Goal: Task Accomplishment & Management: Complete application form

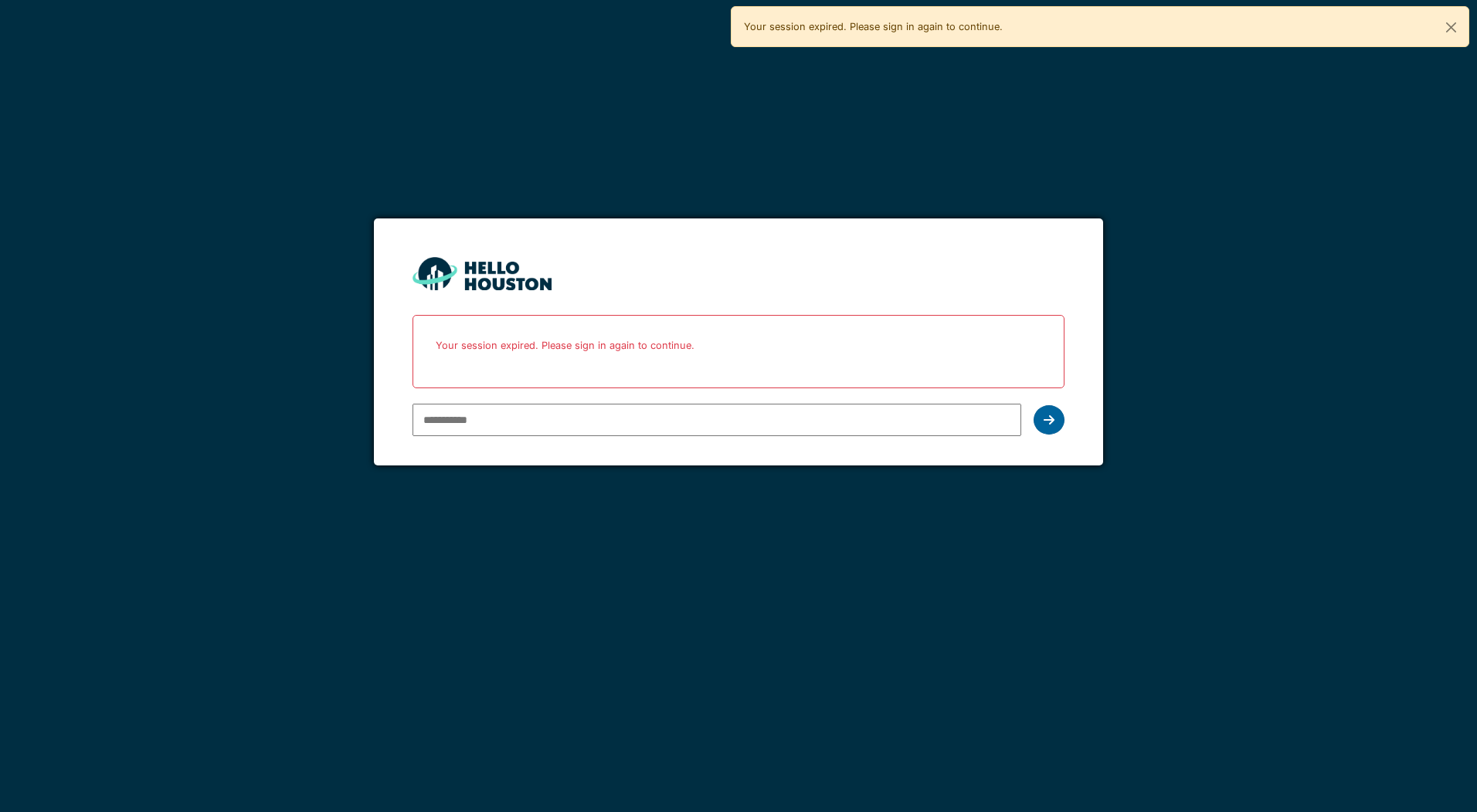
type input "**********"
click at [1050, 423] on icon at bounding box center [1049, 420] width 11 height 13
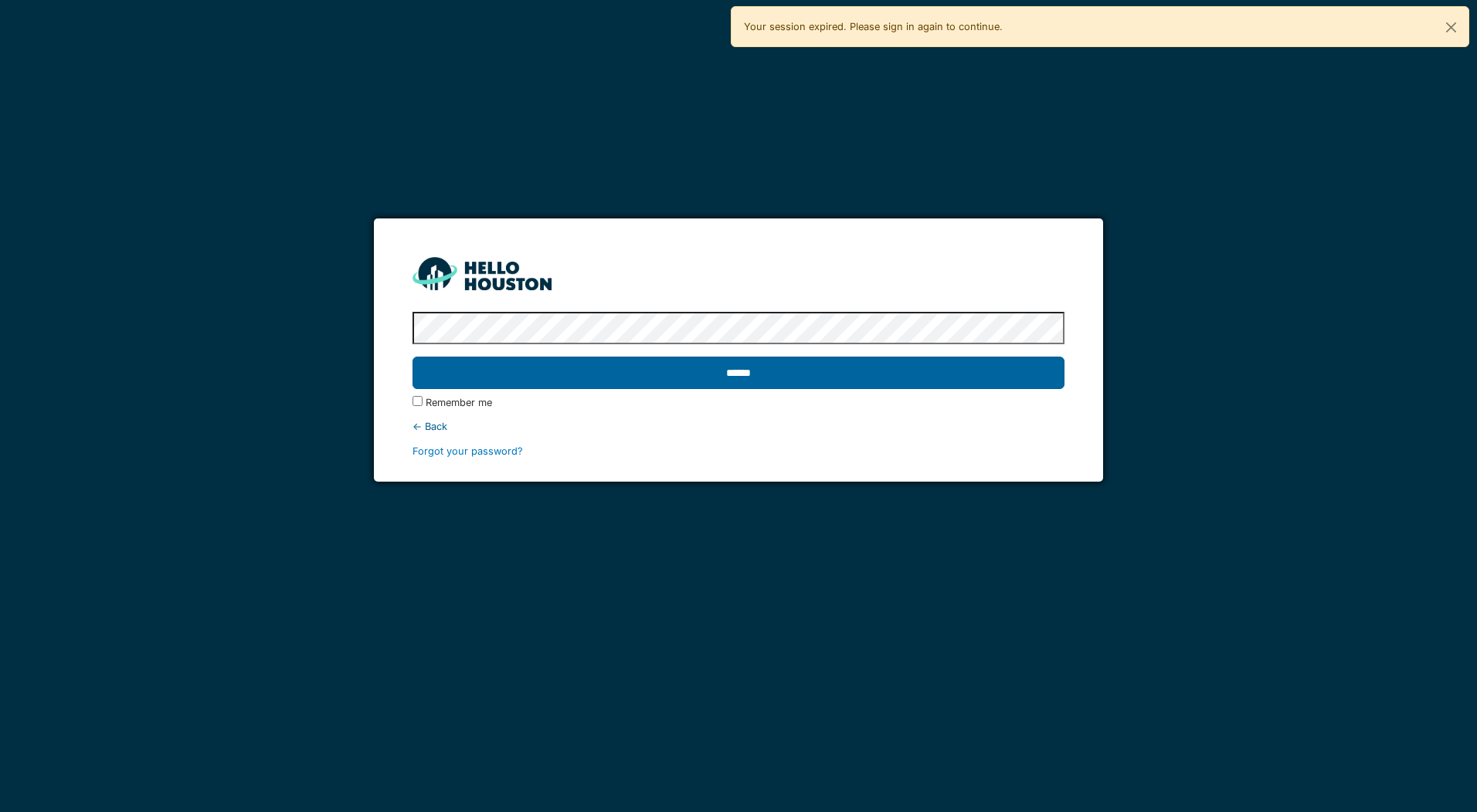
click at [619, 379] on input "******" at bounding box center [737, 372] width 651 height 32
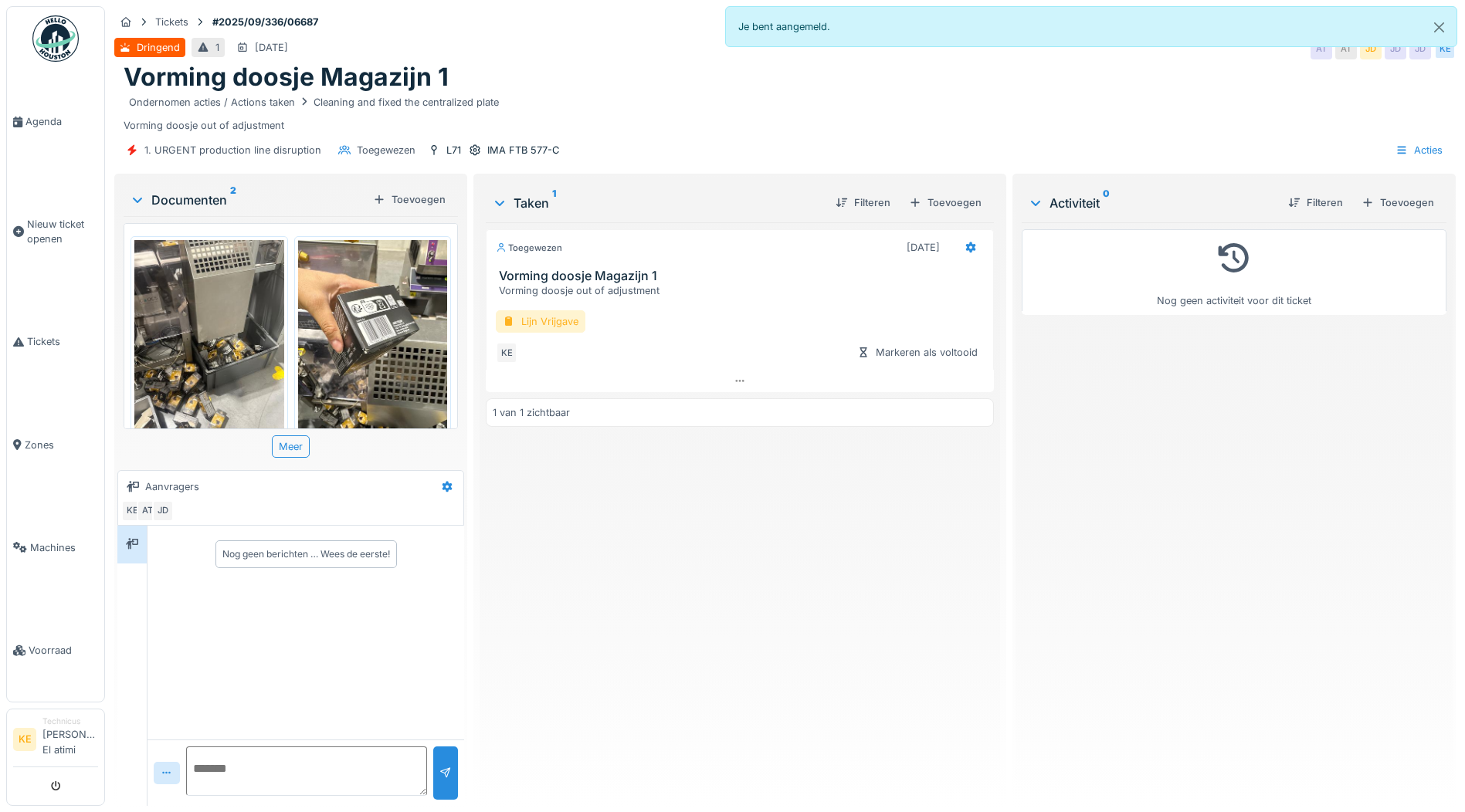
click at [545, 331] on div "Lijn Vrijgave" at bounding box center [540, 321] width 89 height 22
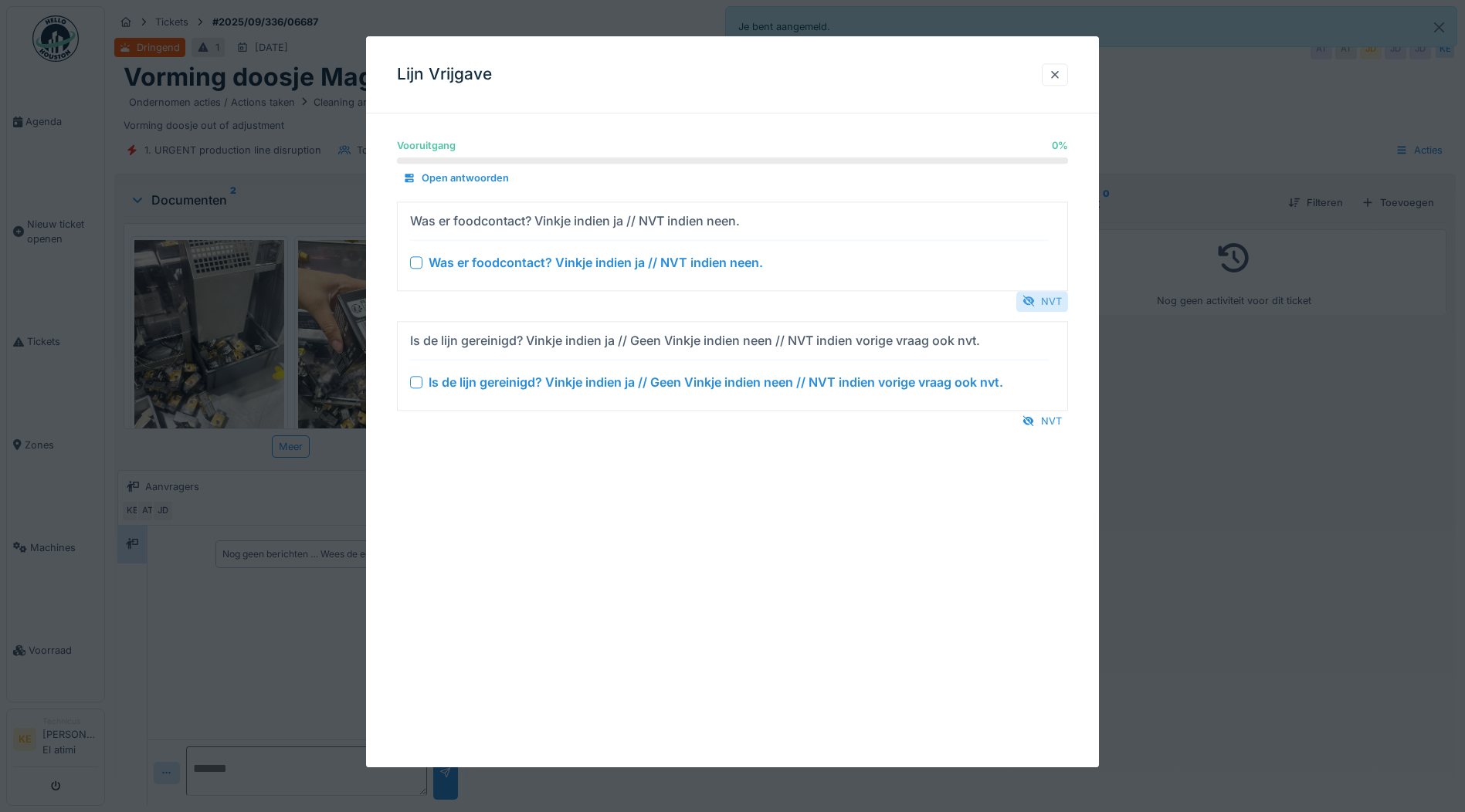
click at [1043, 297] on div "NVT" at bounding box center [1042, 301] width 52 height 21
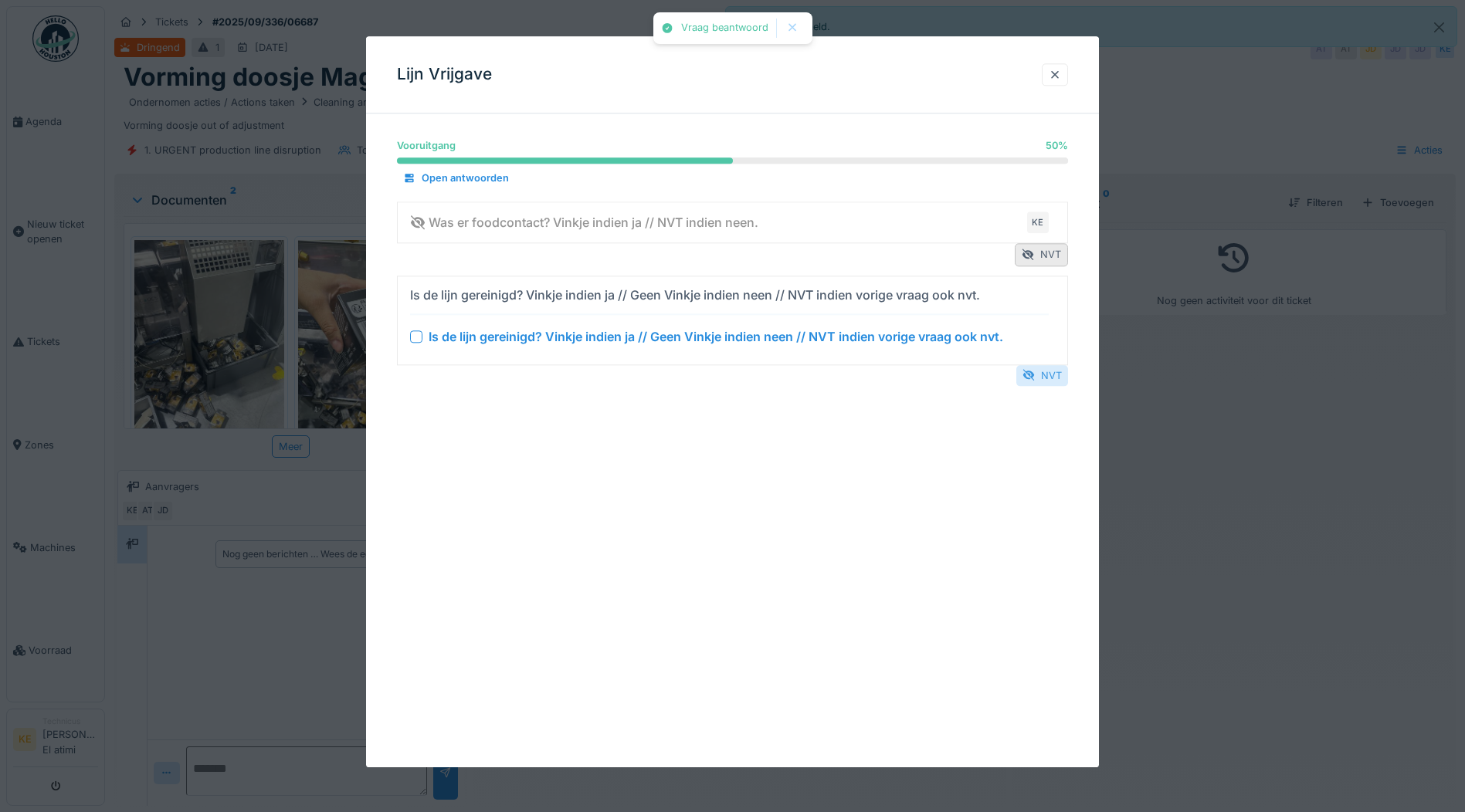
click at [1049, 365] on div "NVT" at bounding box center [1042, 376] width 52 height 21
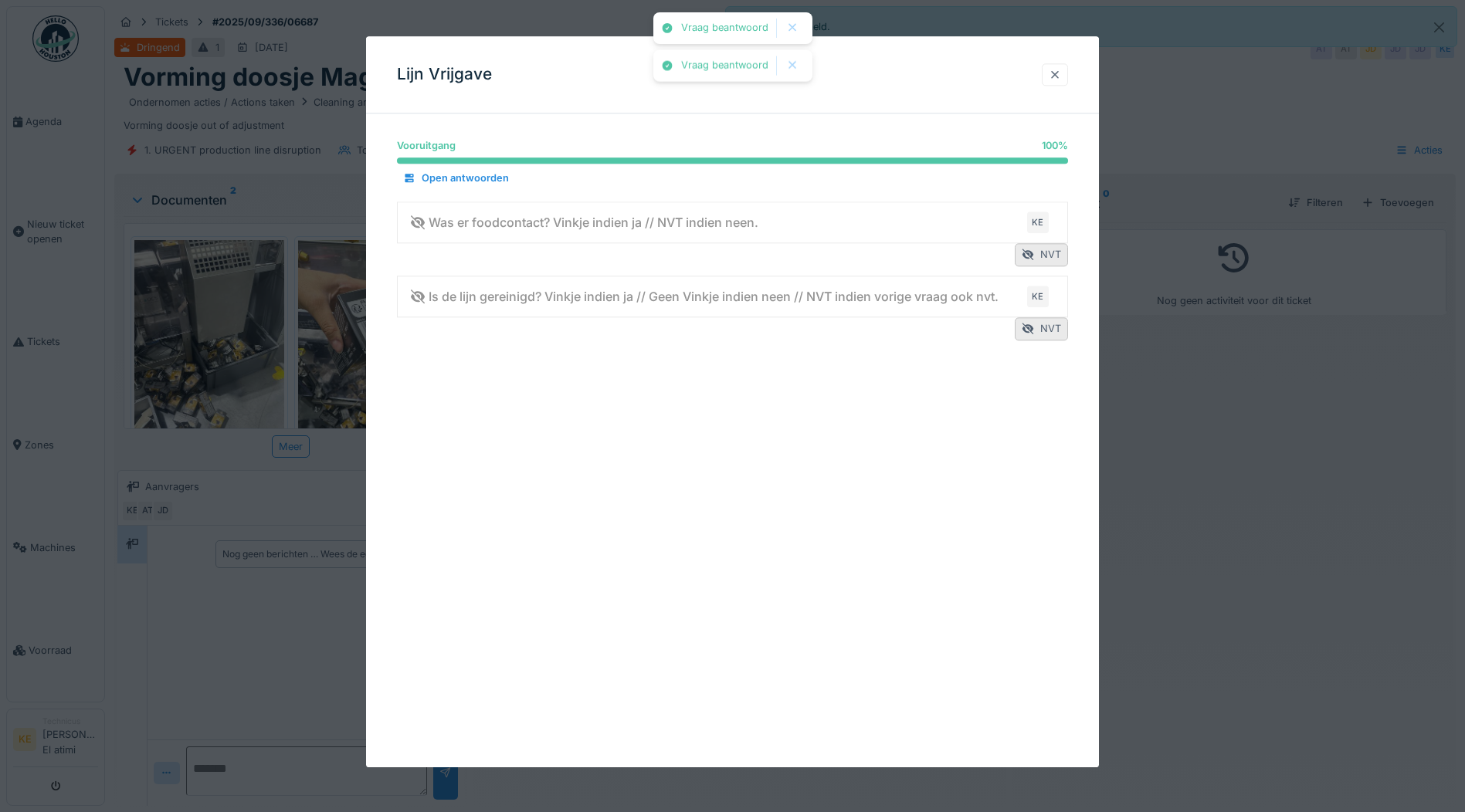
click at [1061, 79] on div at bounding box center [1055, 74] width 13 height 15
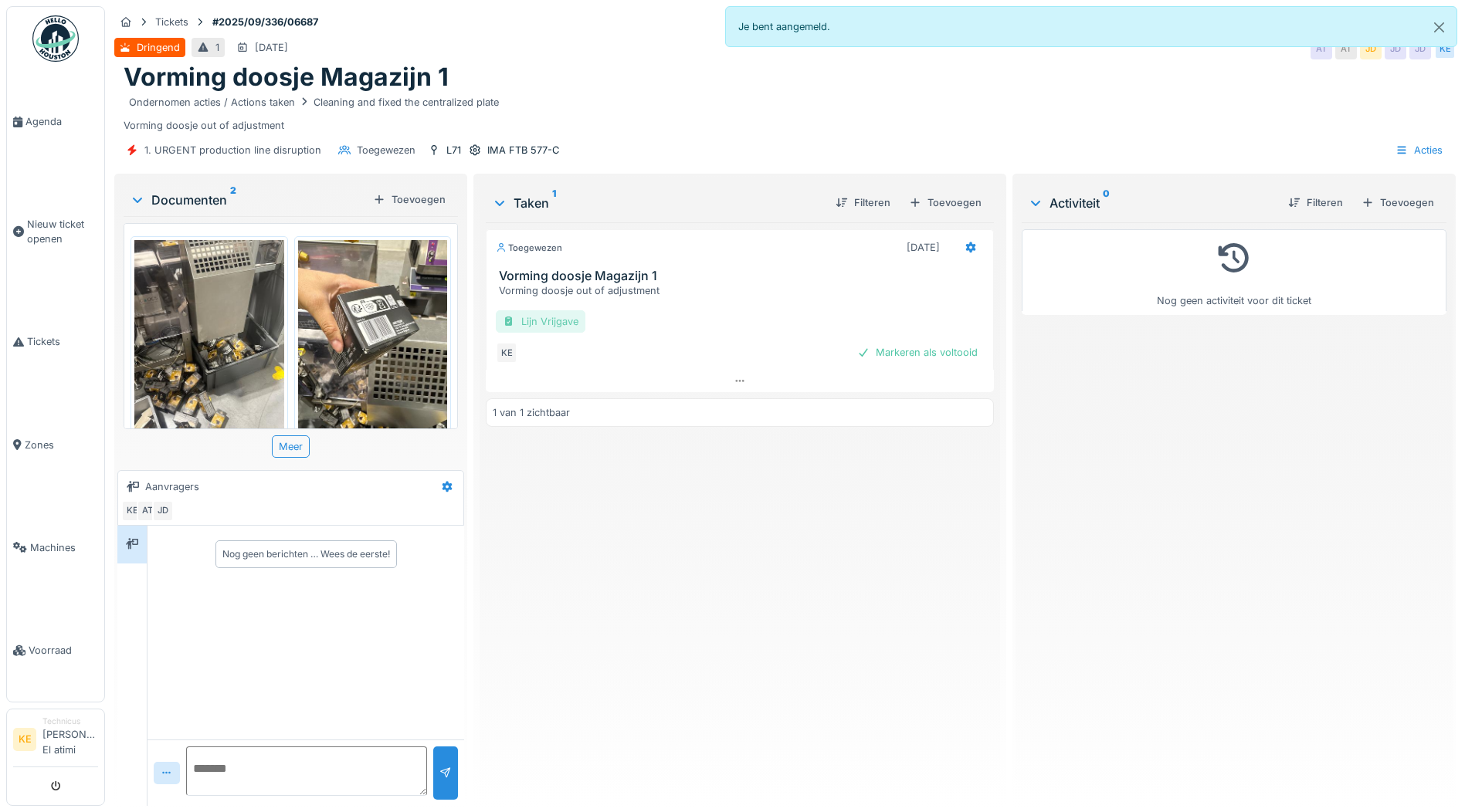
click at [564, 327] on div "Lijn Vrijgave" at bounding box center [540, 321] width 89 height 22
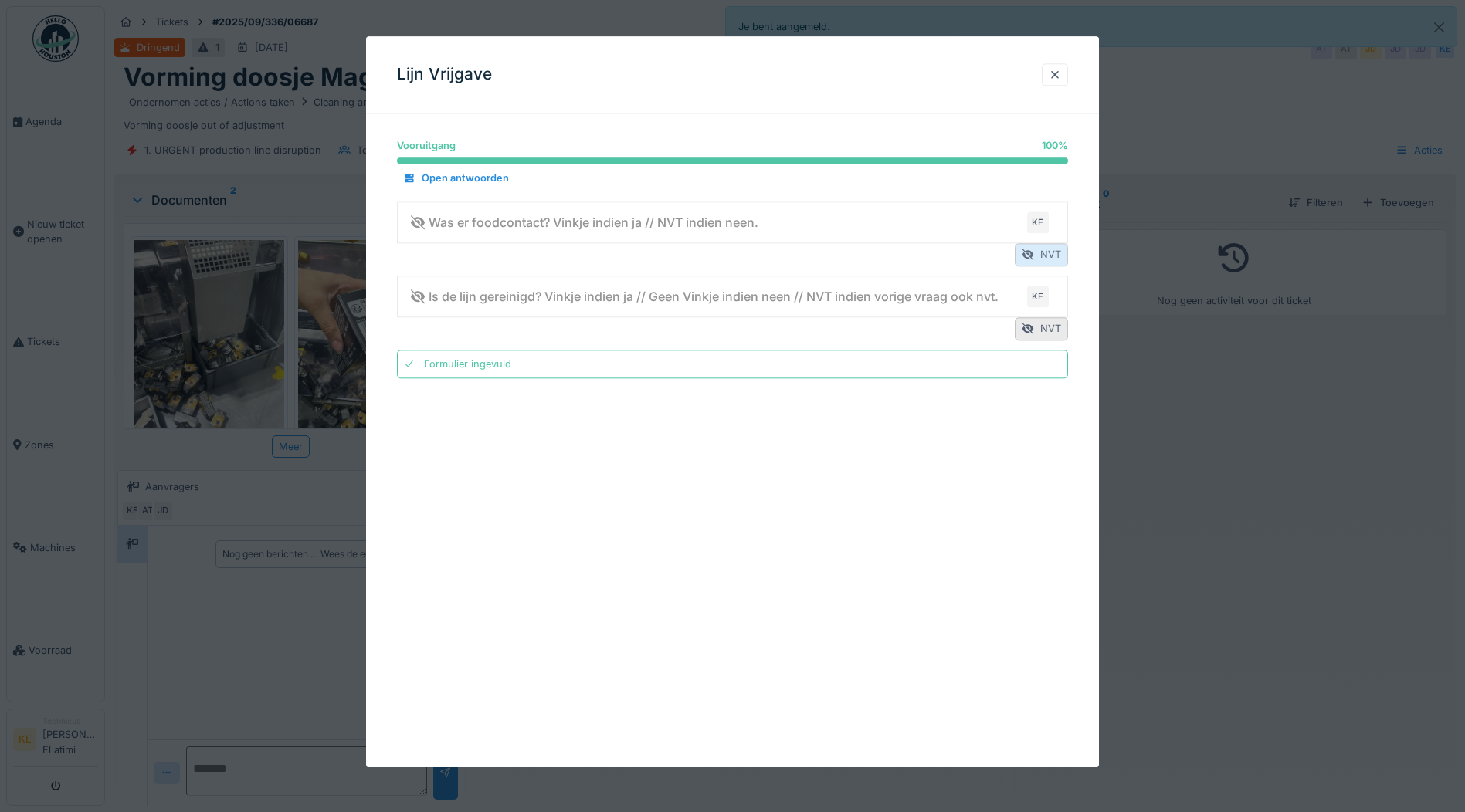
click at [1050, 257] on div "NVT" at bounding box center [1042, 255] width 54 height 22
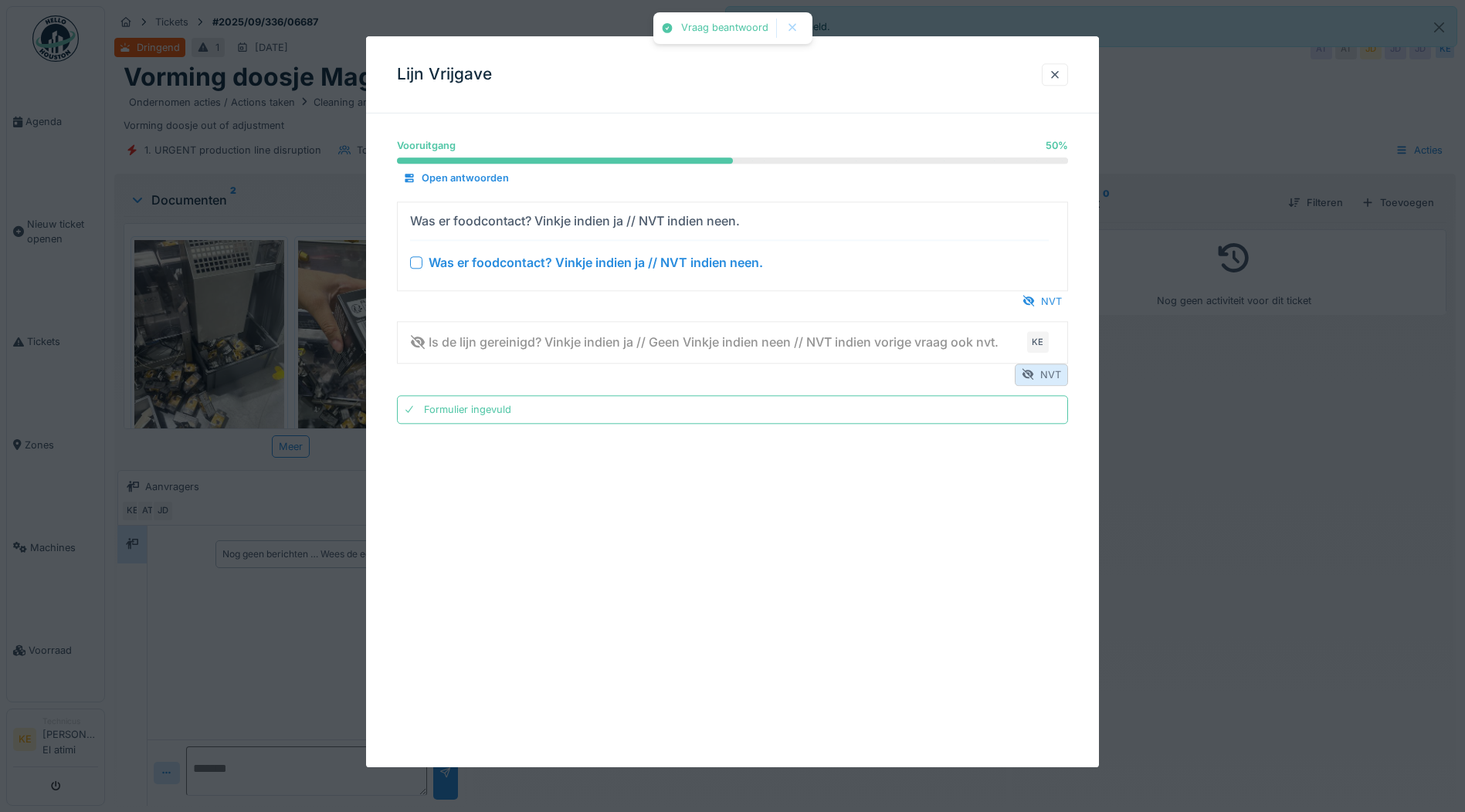
click at [1045, 374] on div "NVT" at bounding box center [1042, 375] width 54 height 22
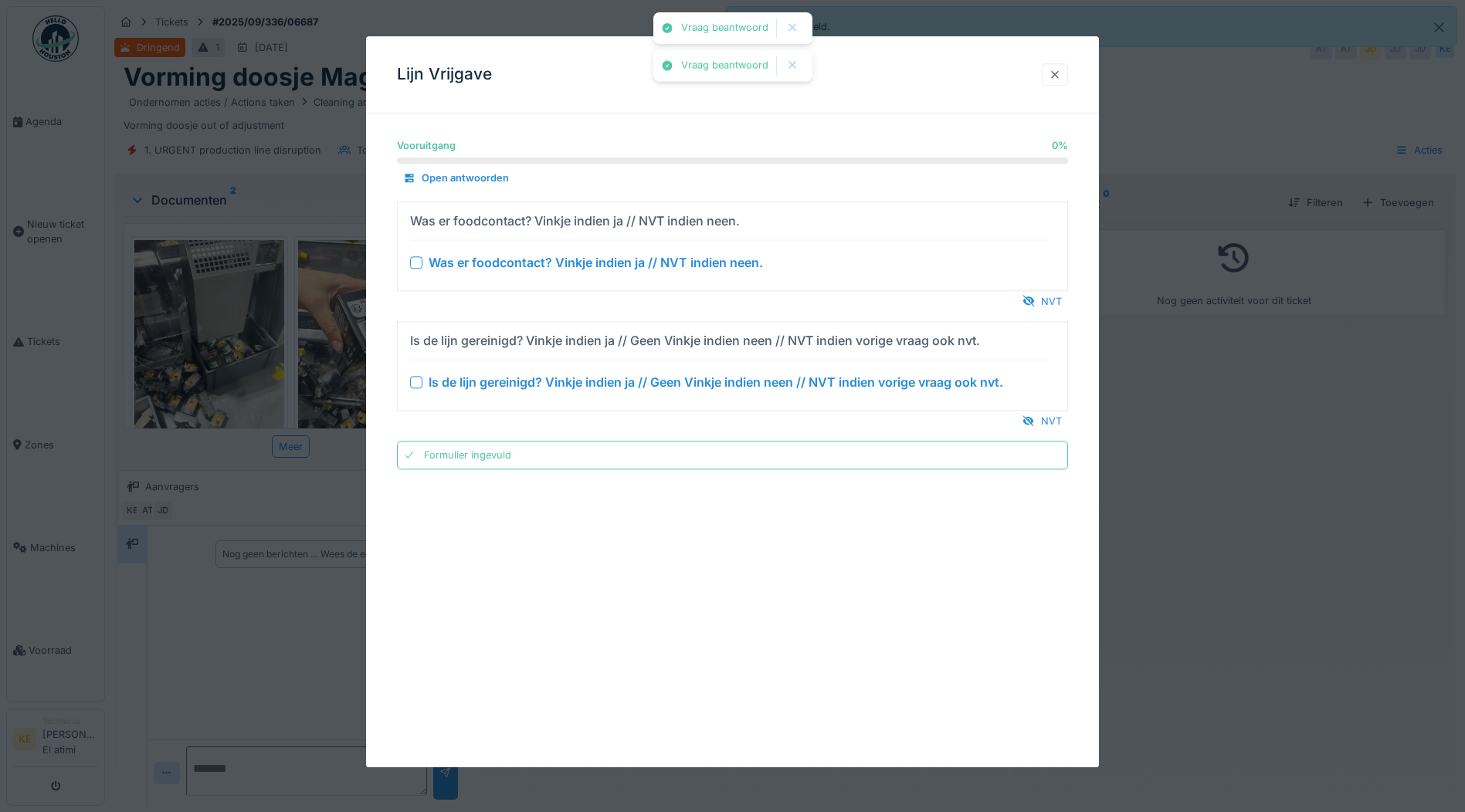
click at [1068, 80] on div at bounding box center [1055, 74] width 26 height 22
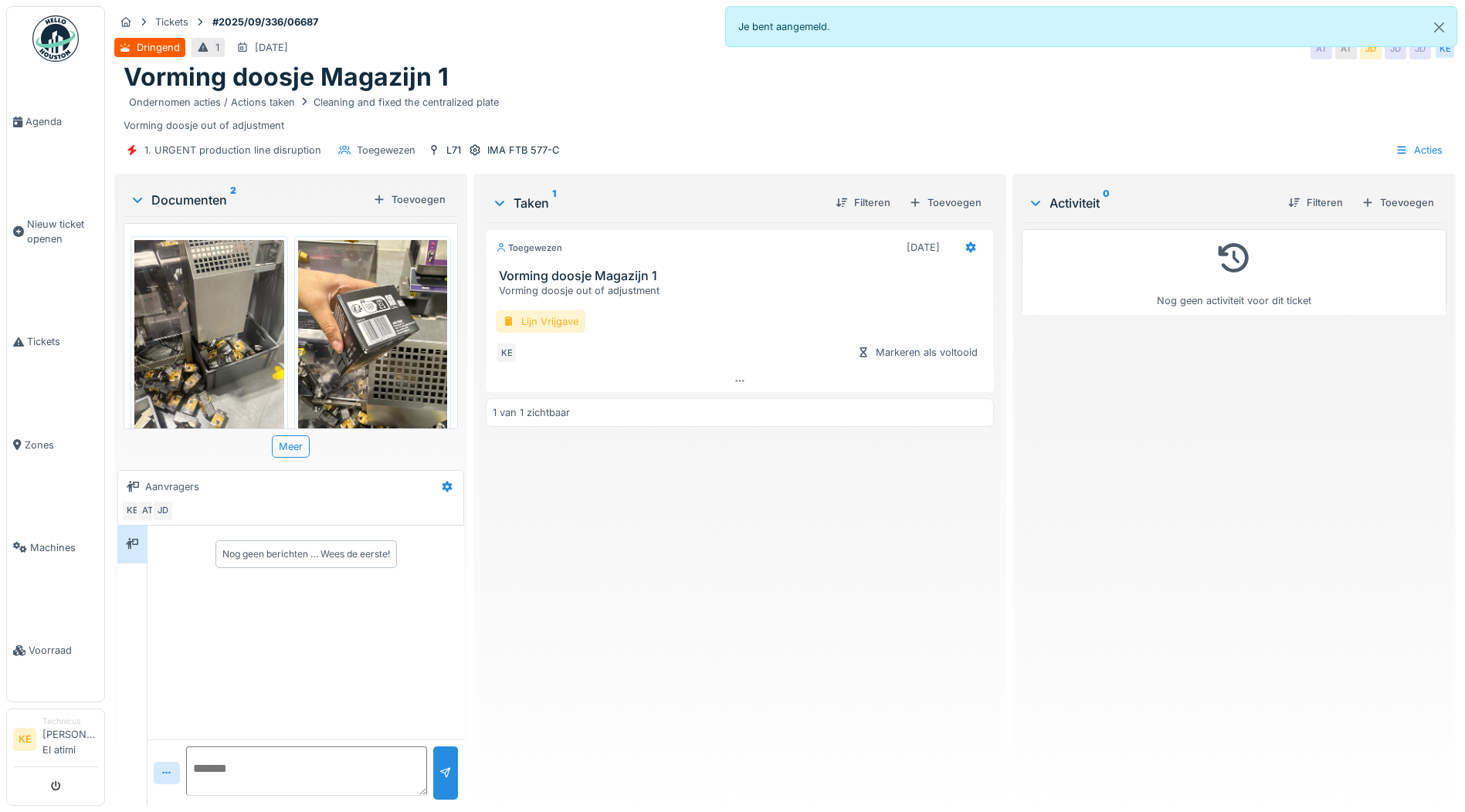
click at [541, 320] on div "Lijn Vrijgave" at bounding box center [540, 321] width 89 height 22
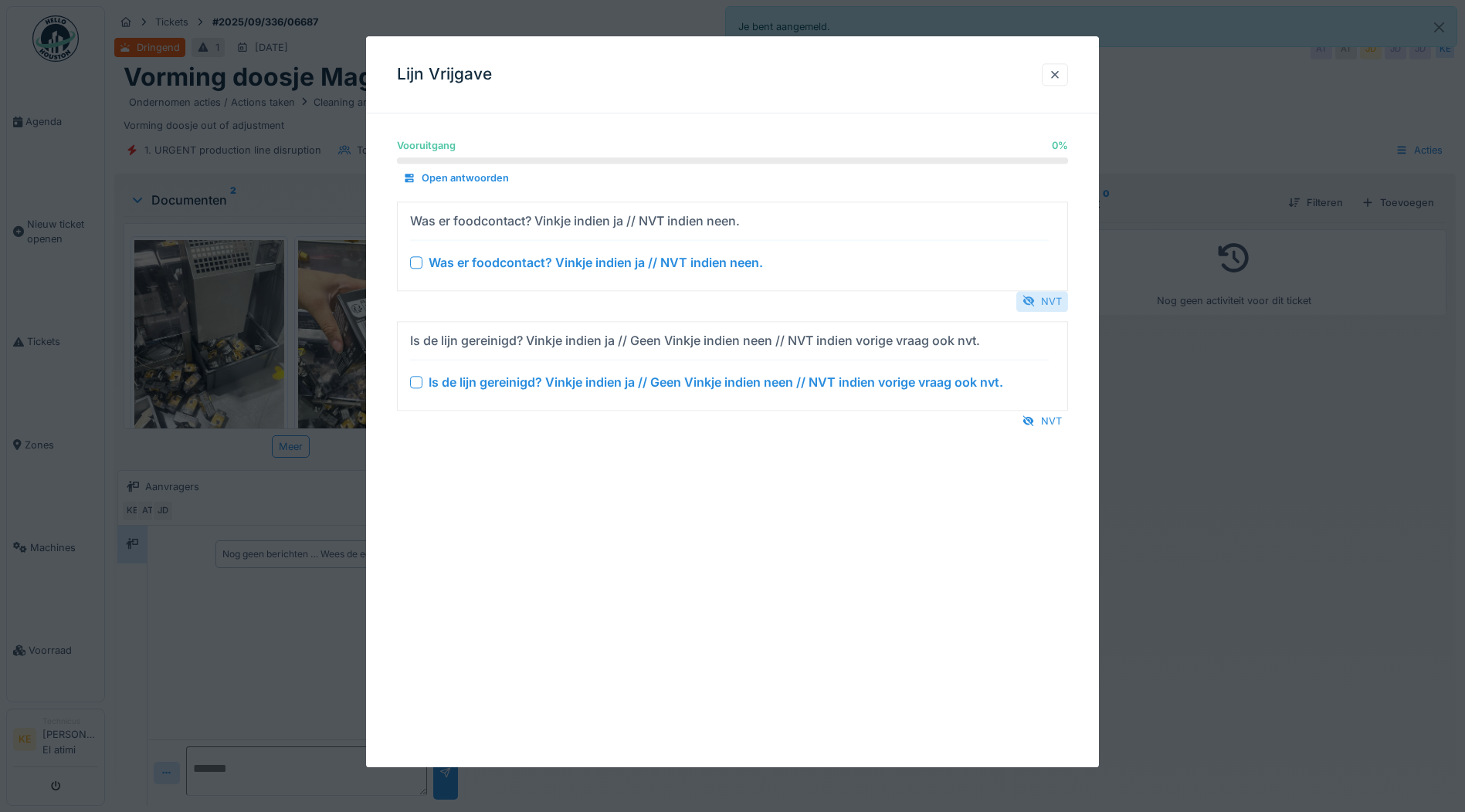
click at [1046, 300] on div "NVT" at bounding box center [1042, 301] width 52 height 21
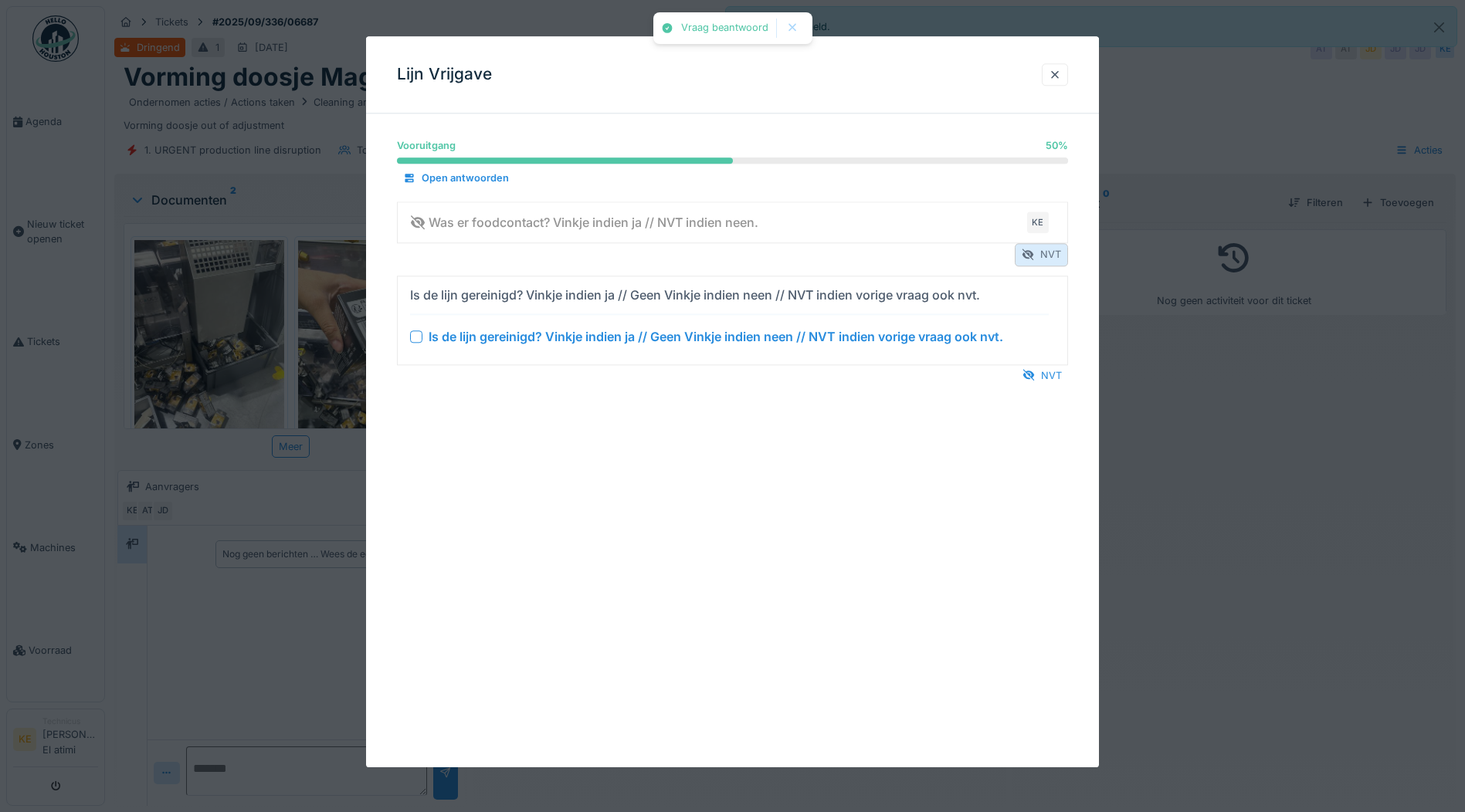
click at [1042, 248] on div "NVT" at bounding box center [1042, 255] width 54 height 22
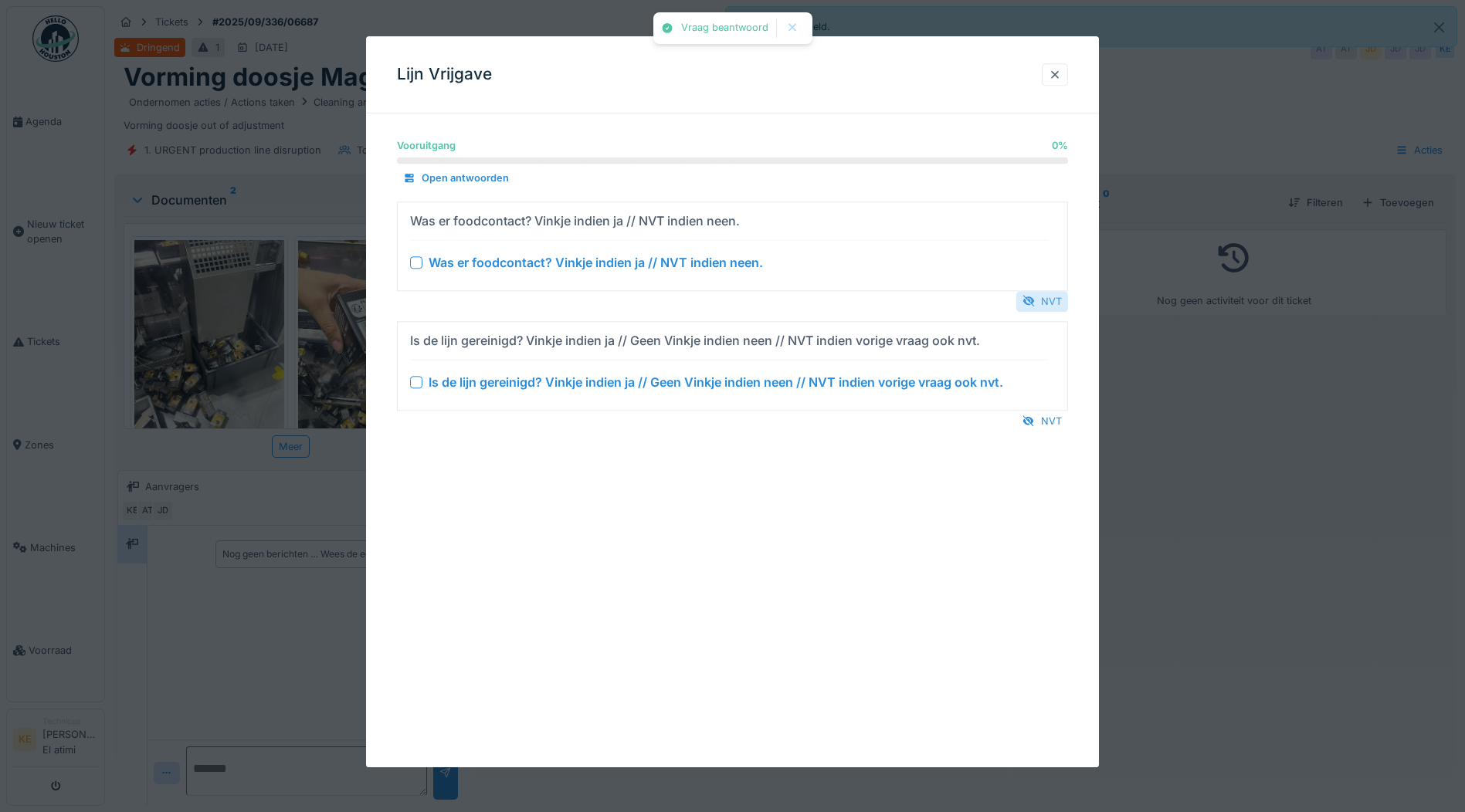
click at [1055, 298] on div "NVT" at bounding box center [1042, 301] width 52 height 21
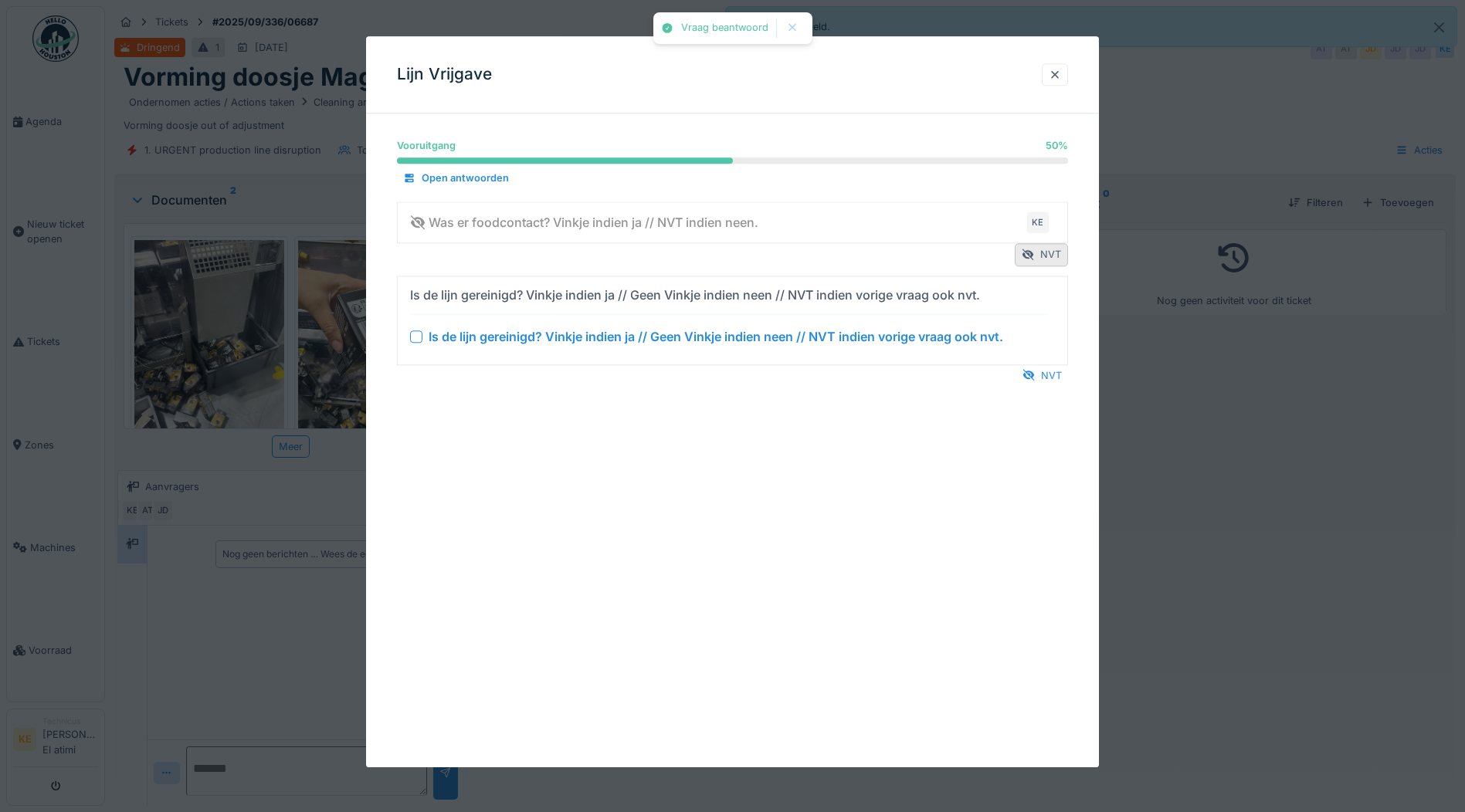
drag, startPoint x: 1051, startPoint y: 380, endPoint x: 1051, endPoint y: 365, distance: 15.0
click at [1051, 372] on div "NVT" at bounding box center [1042, 376] width 52 height 21
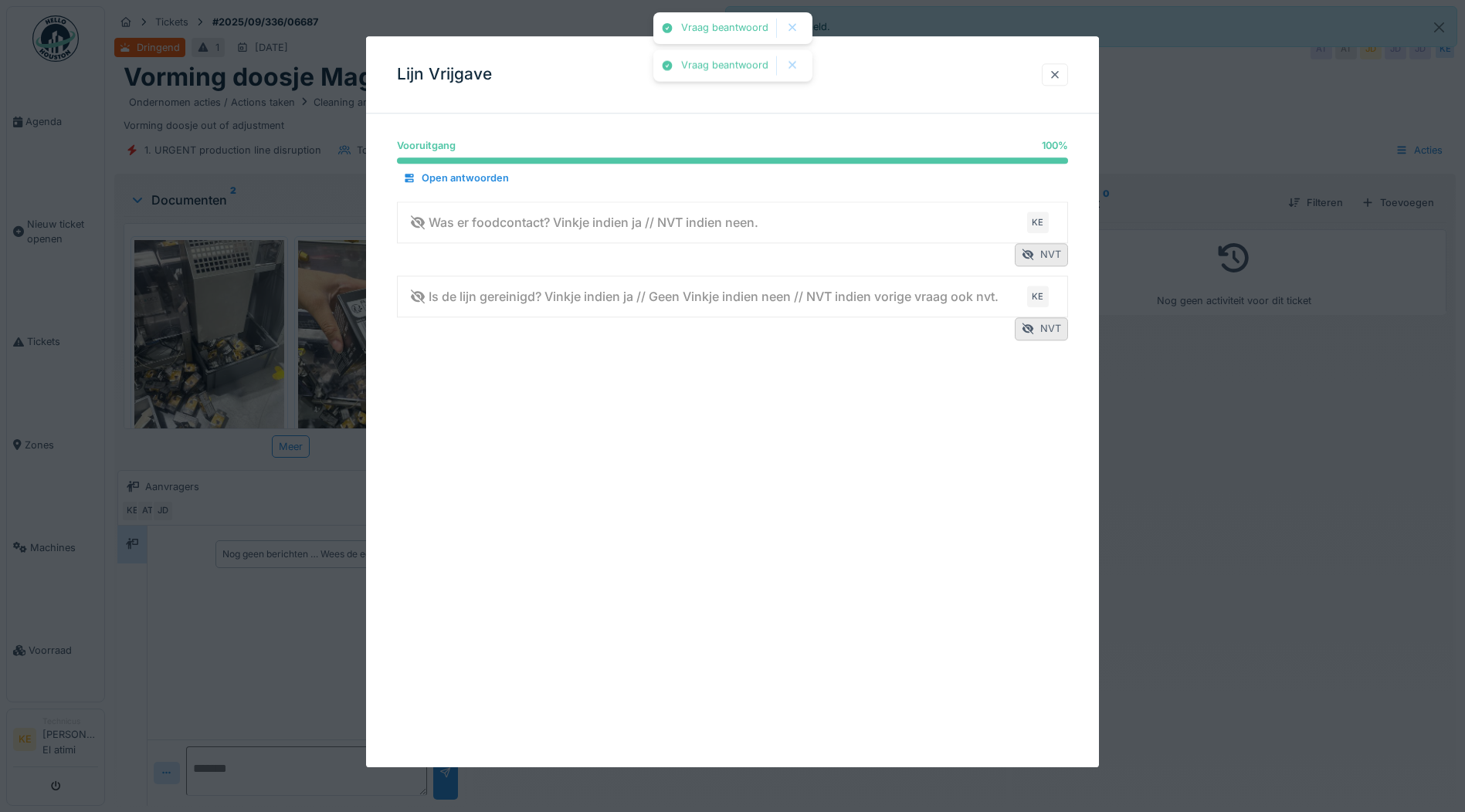
click at [1058, 74] on div at bounding box center [1055, 74] width 13 height 15
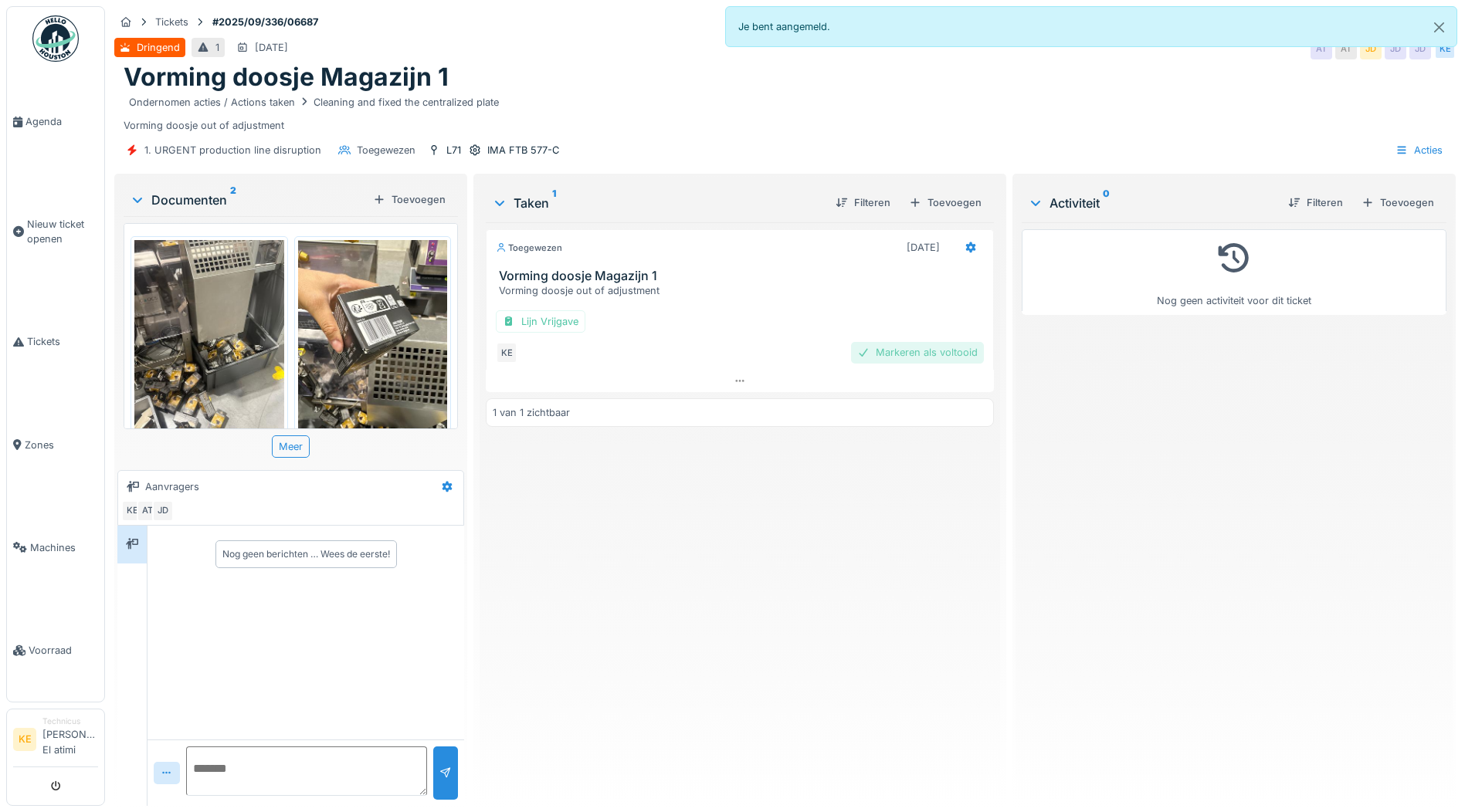
click at [927, 350] on div "Markeren als voltooid" at bounding box center [917, 352] width 133 height 21
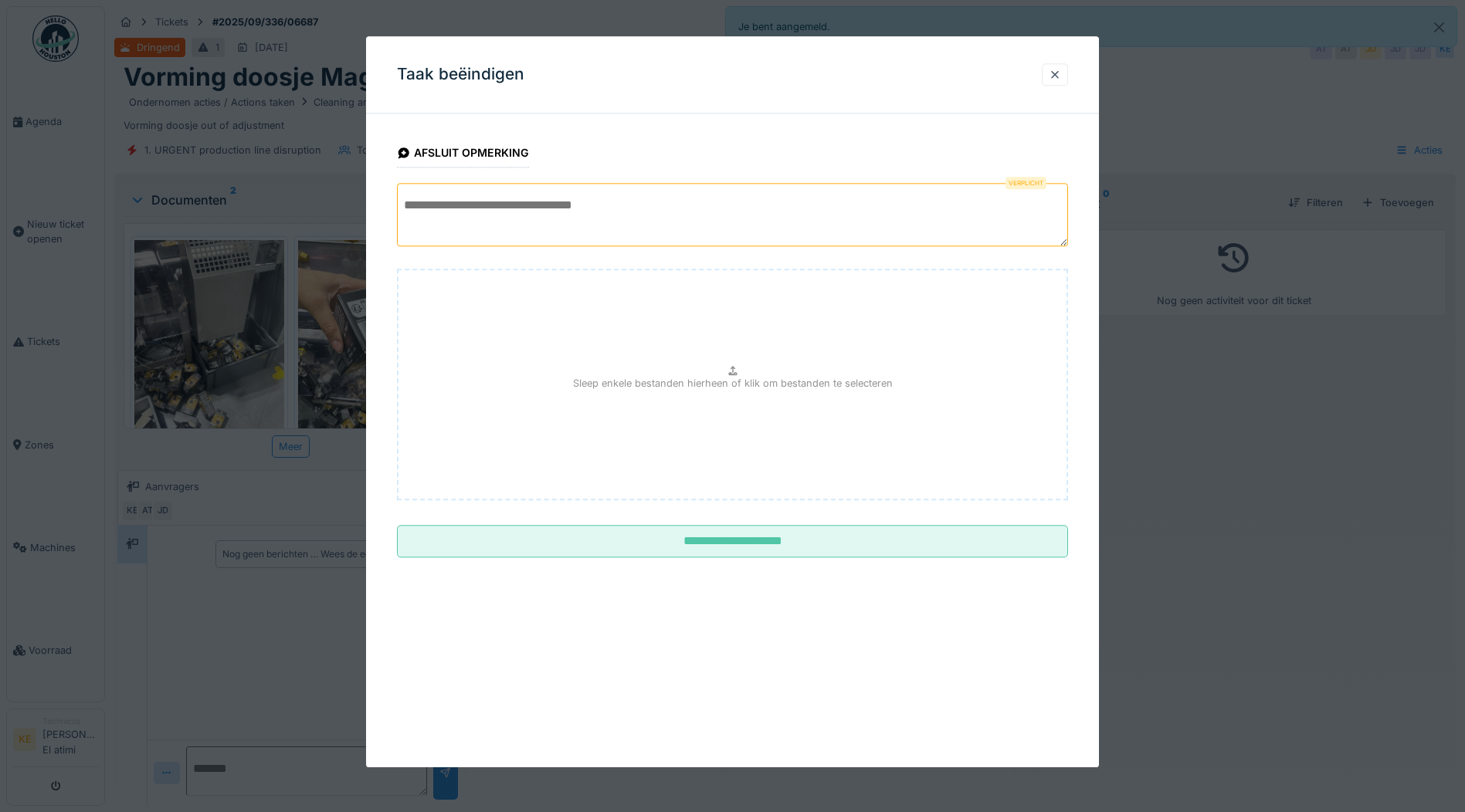
click at [610, 203] on textarea at bounding box center [732, 215] width 671 height 63
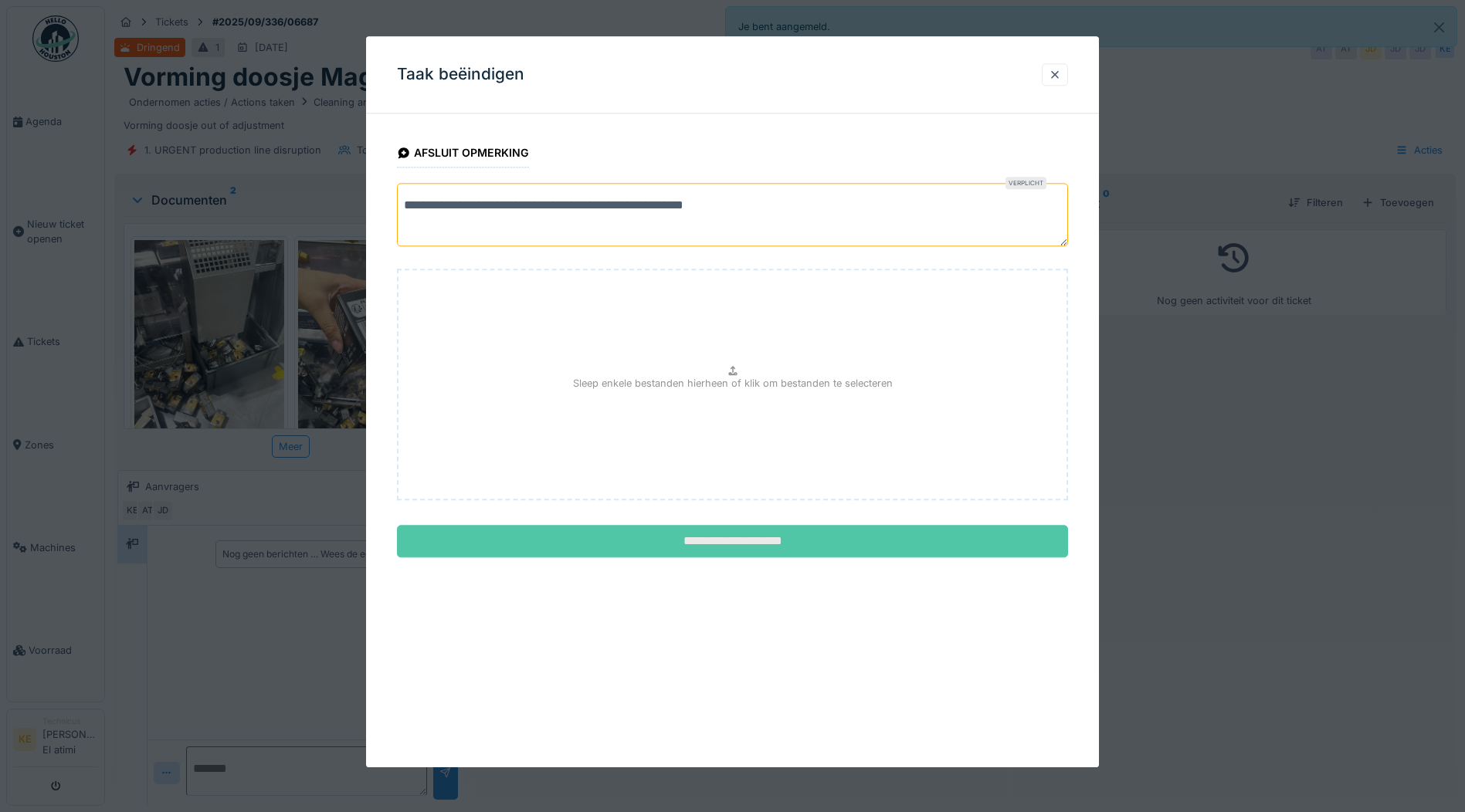
type textarea "**********"
click at [747, 536] on input "**********" at bounding box center [732, 541] width 671 height 32
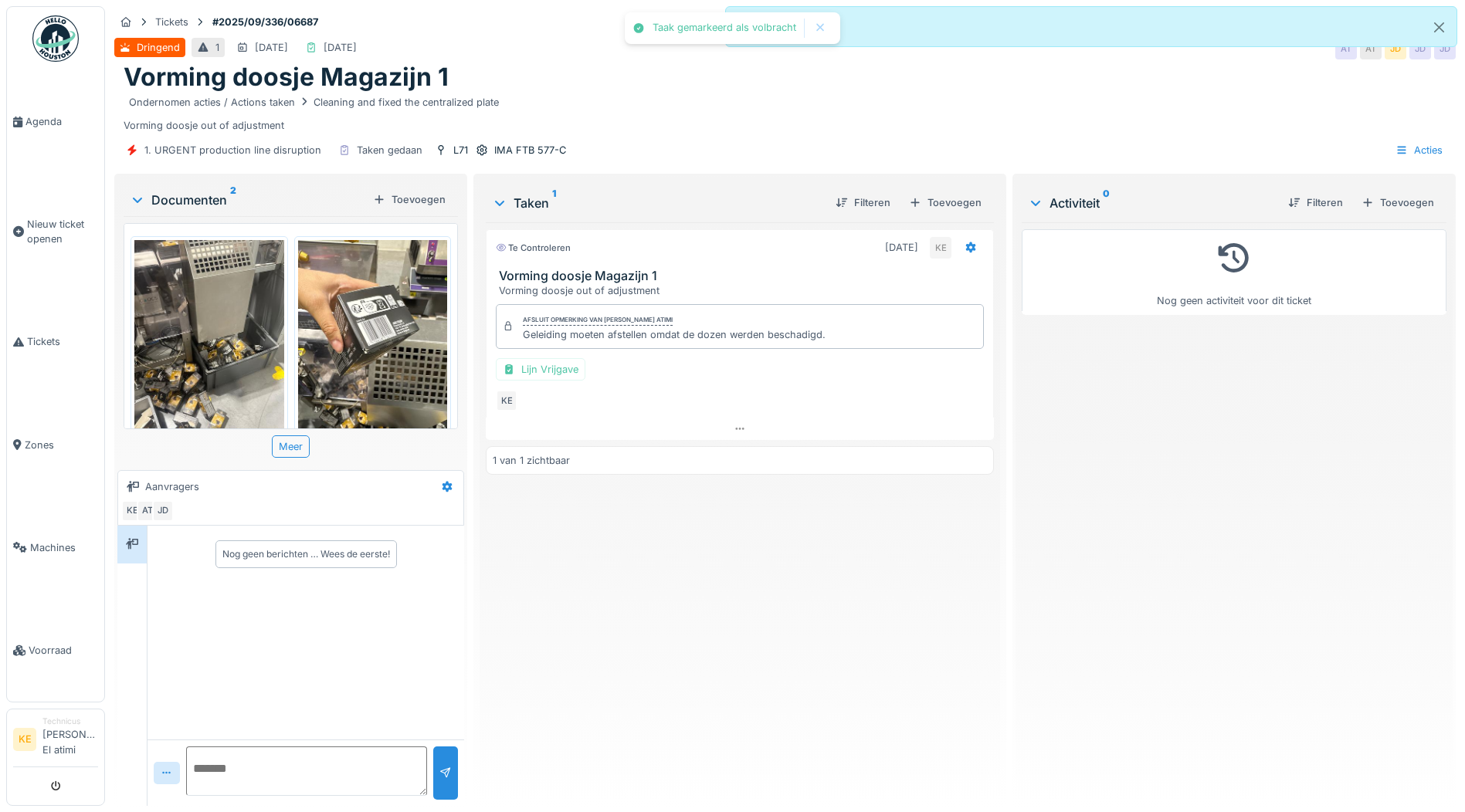
click at [54, 32] on img at bounding box center [55, 39] width 47 height 47
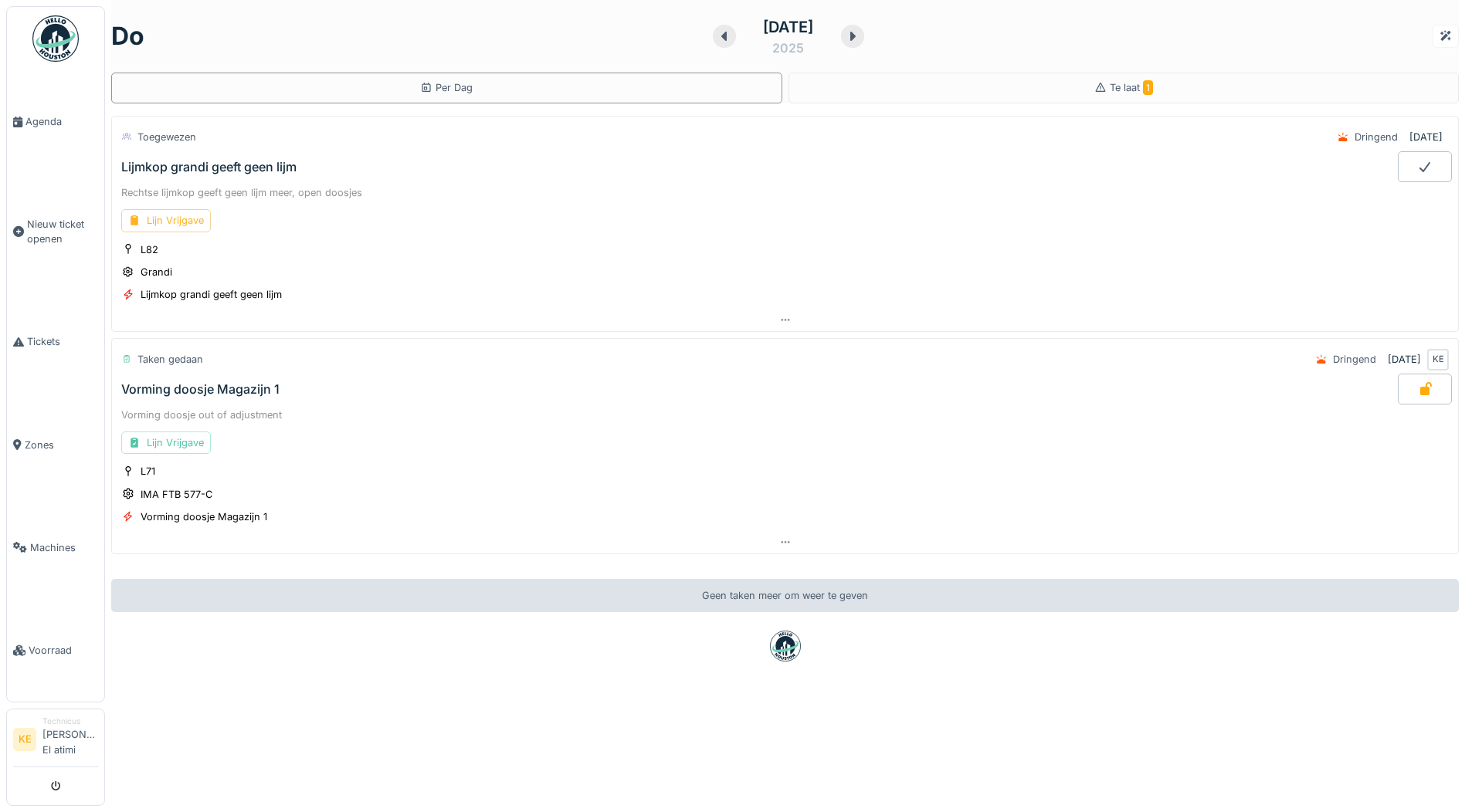
click at [165, 218] on div "Lijn Vrijgave" at bounding box center [166, 220] width 89 height 22
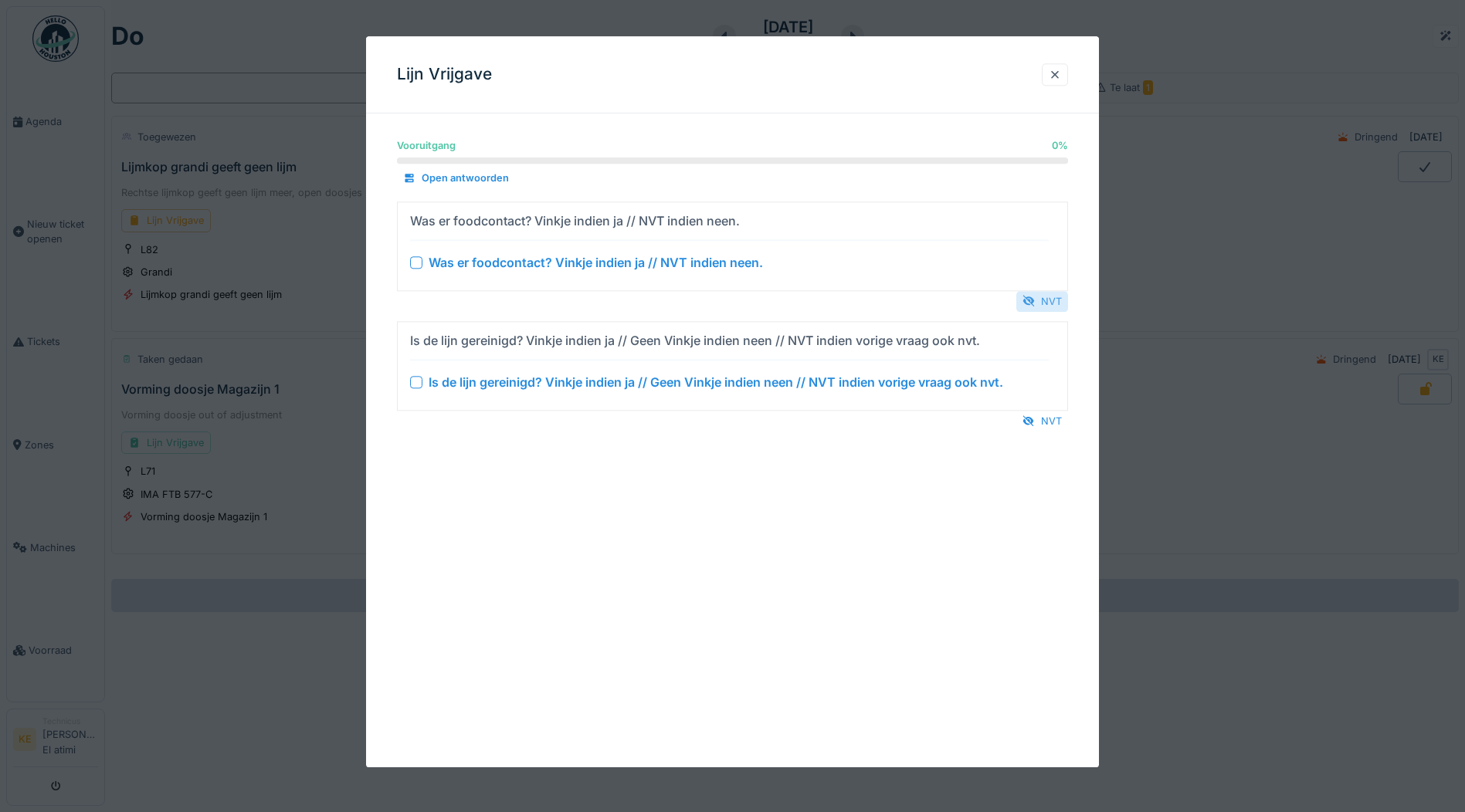
click at [1051, 295] on div "NVT" at bounding box center [1042, 301] width 52 height 21
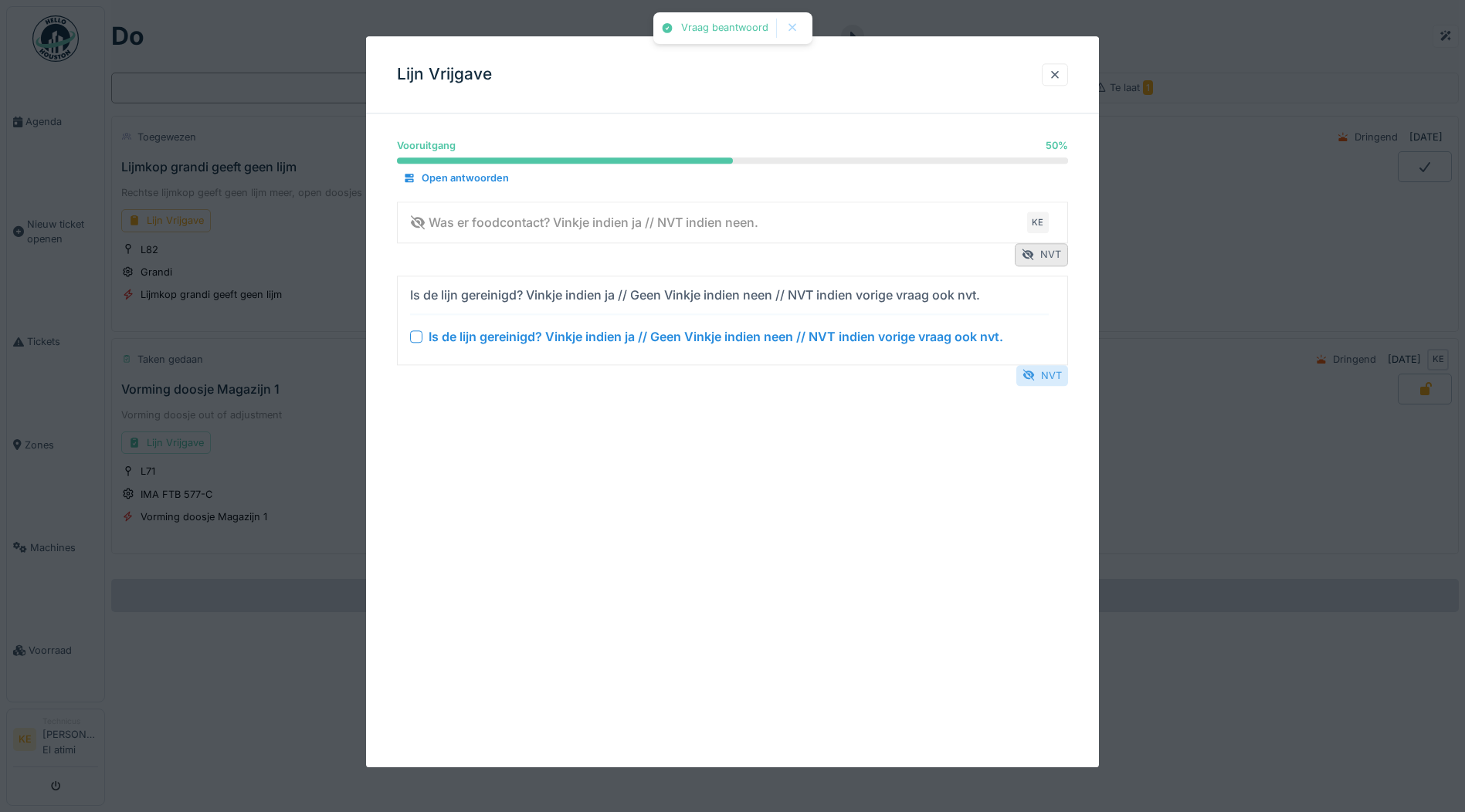
click at [1048, 373] on div "NVT" at bounding box center [1042, 376] width 52 height 21
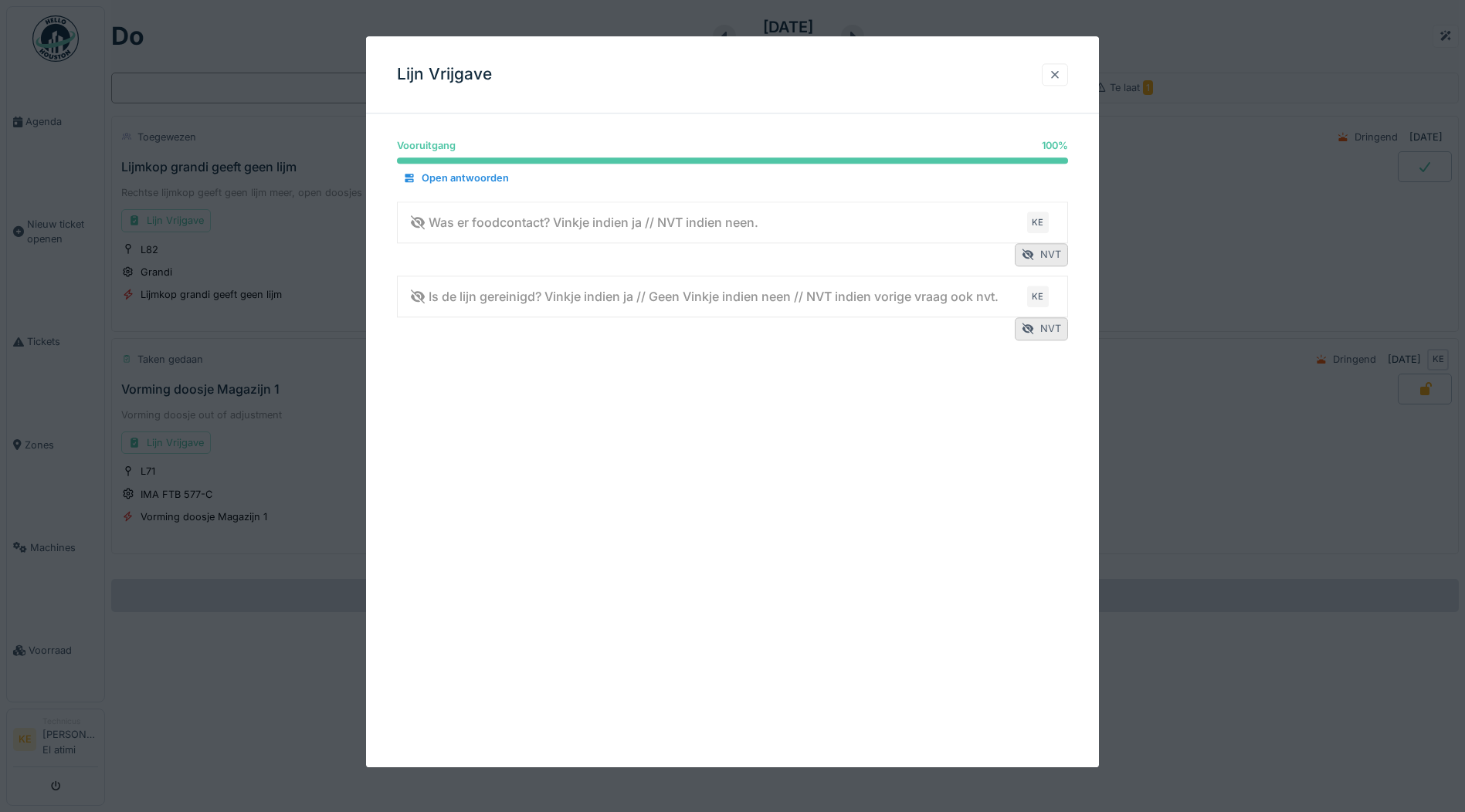
click at [1061, 76] on div at bounding box center [1055, 74] width 13 height 15
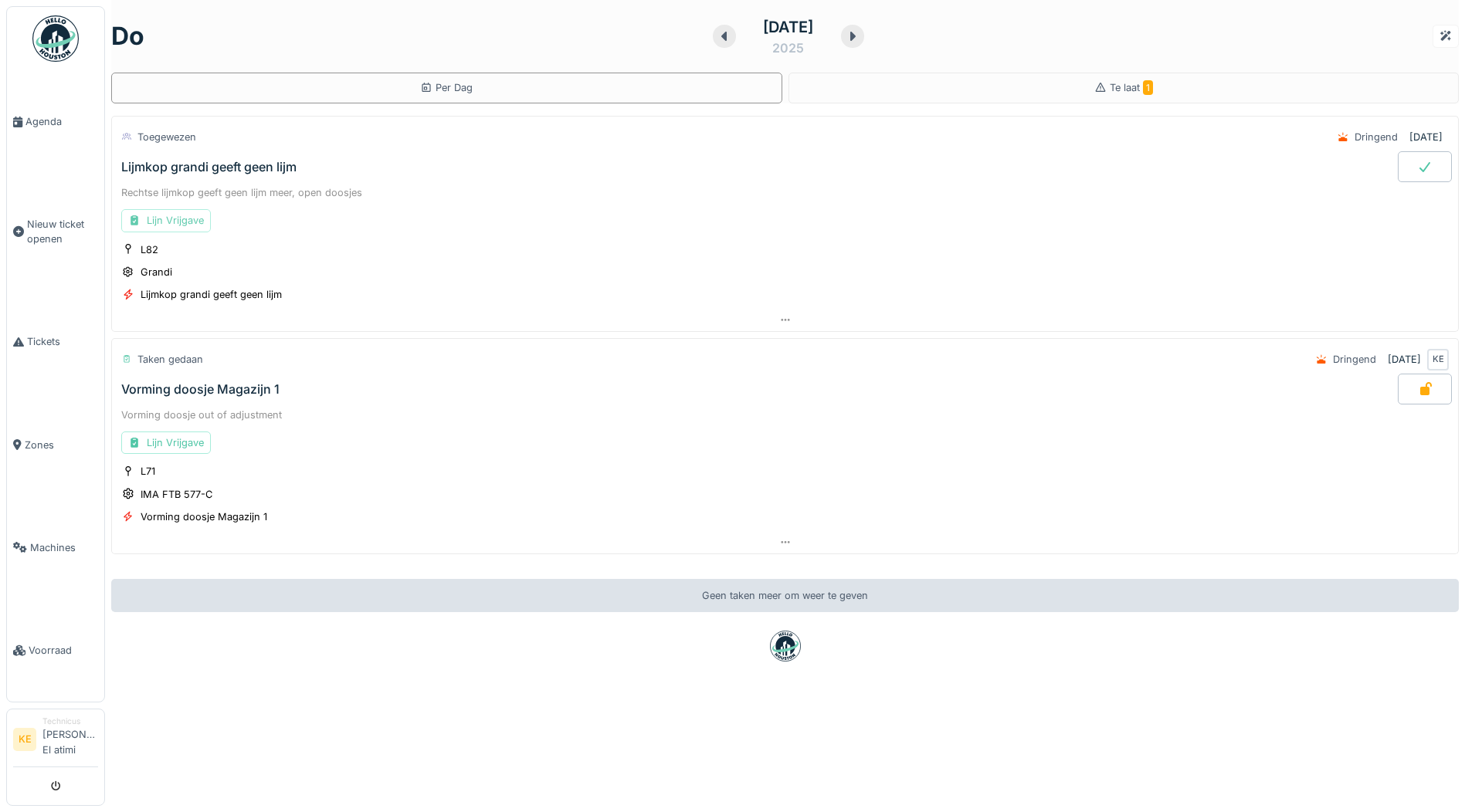
click at [181, 228] on div "Lijn Vrijgave" at bounding box center [166, 220] width 89 height 22
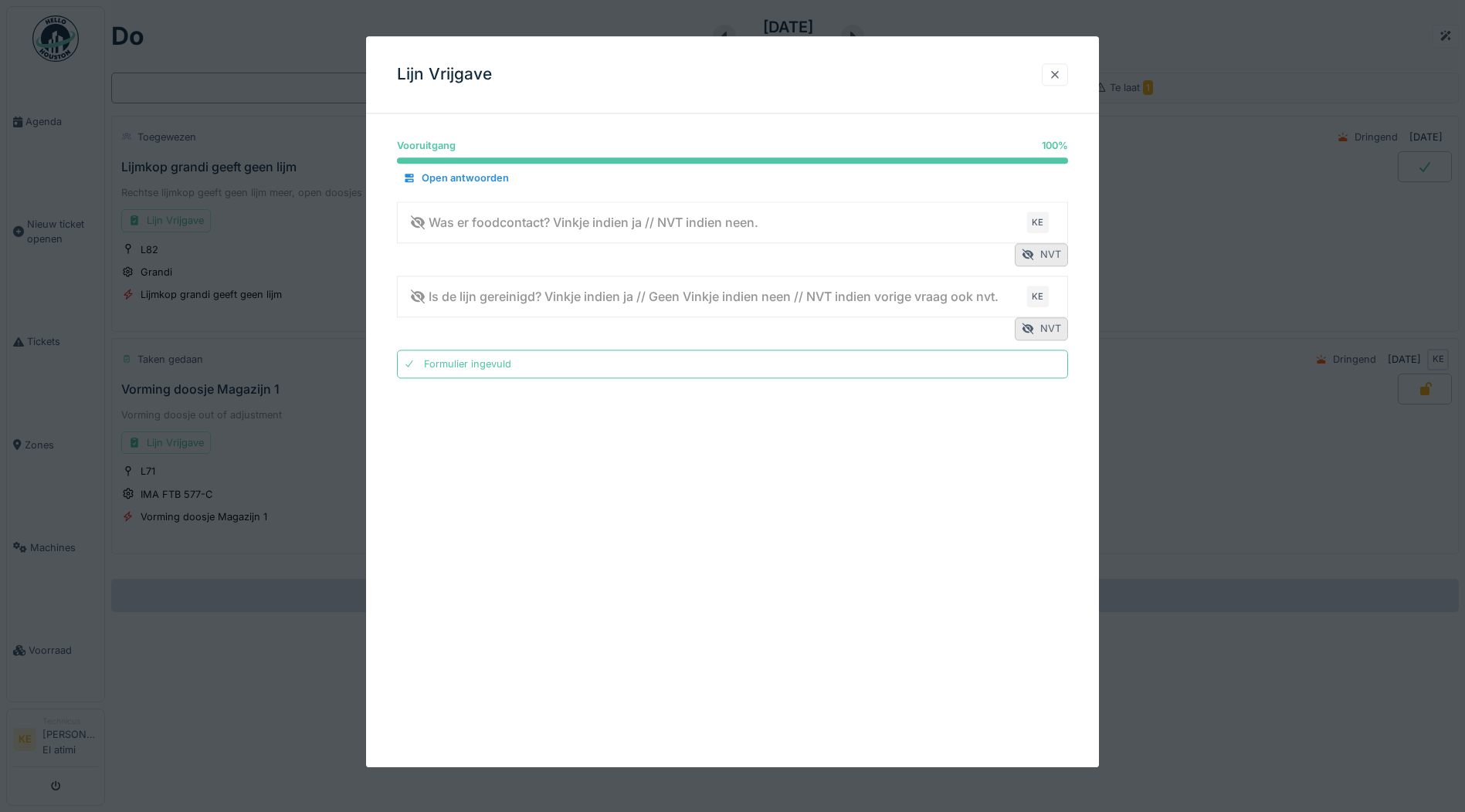
click at [1061, 77] on div at bounding box center [1055, 74] width 13 height 15
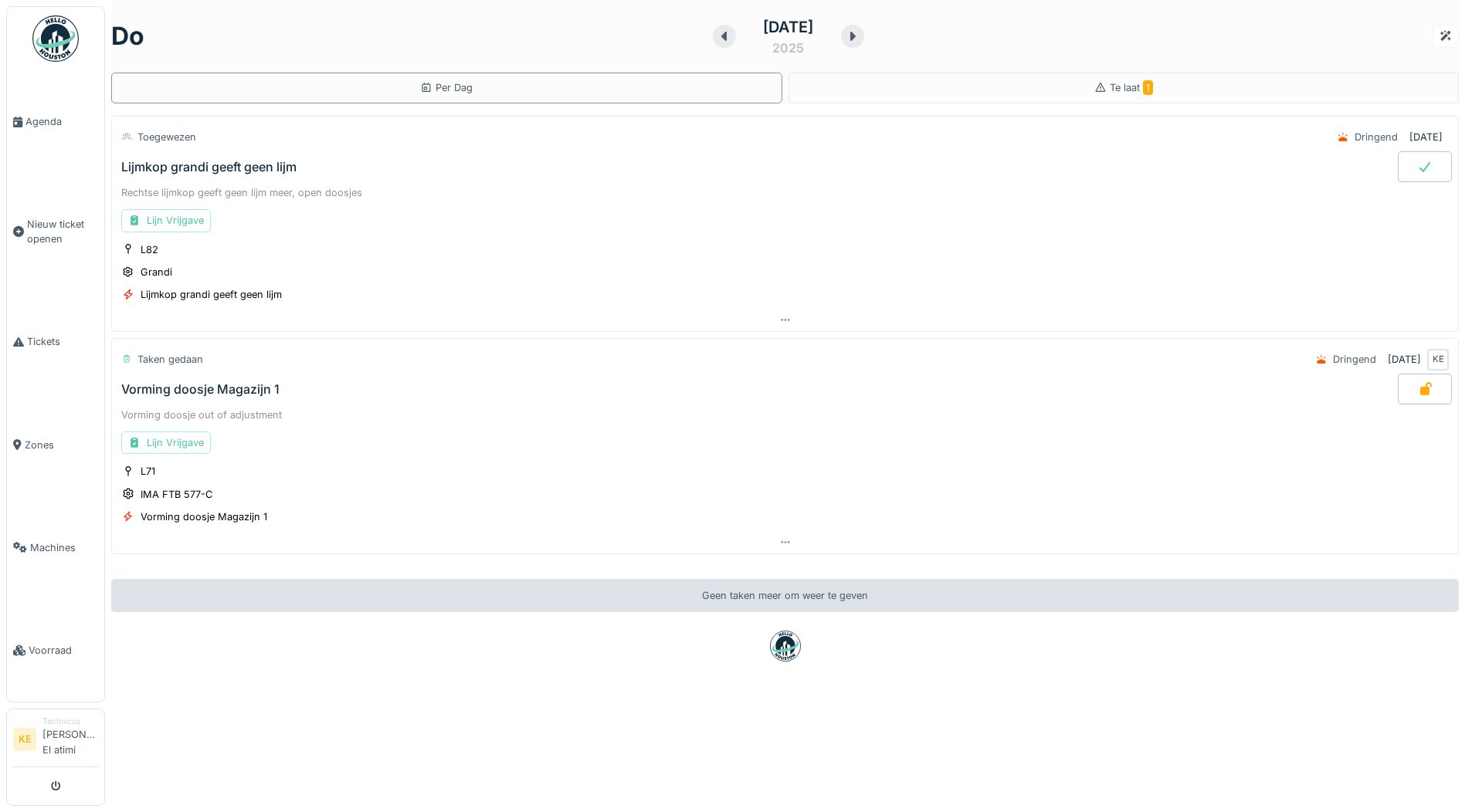
click at [1417, 170] on icon at bounding box center [1425, 167] width 16 height 13
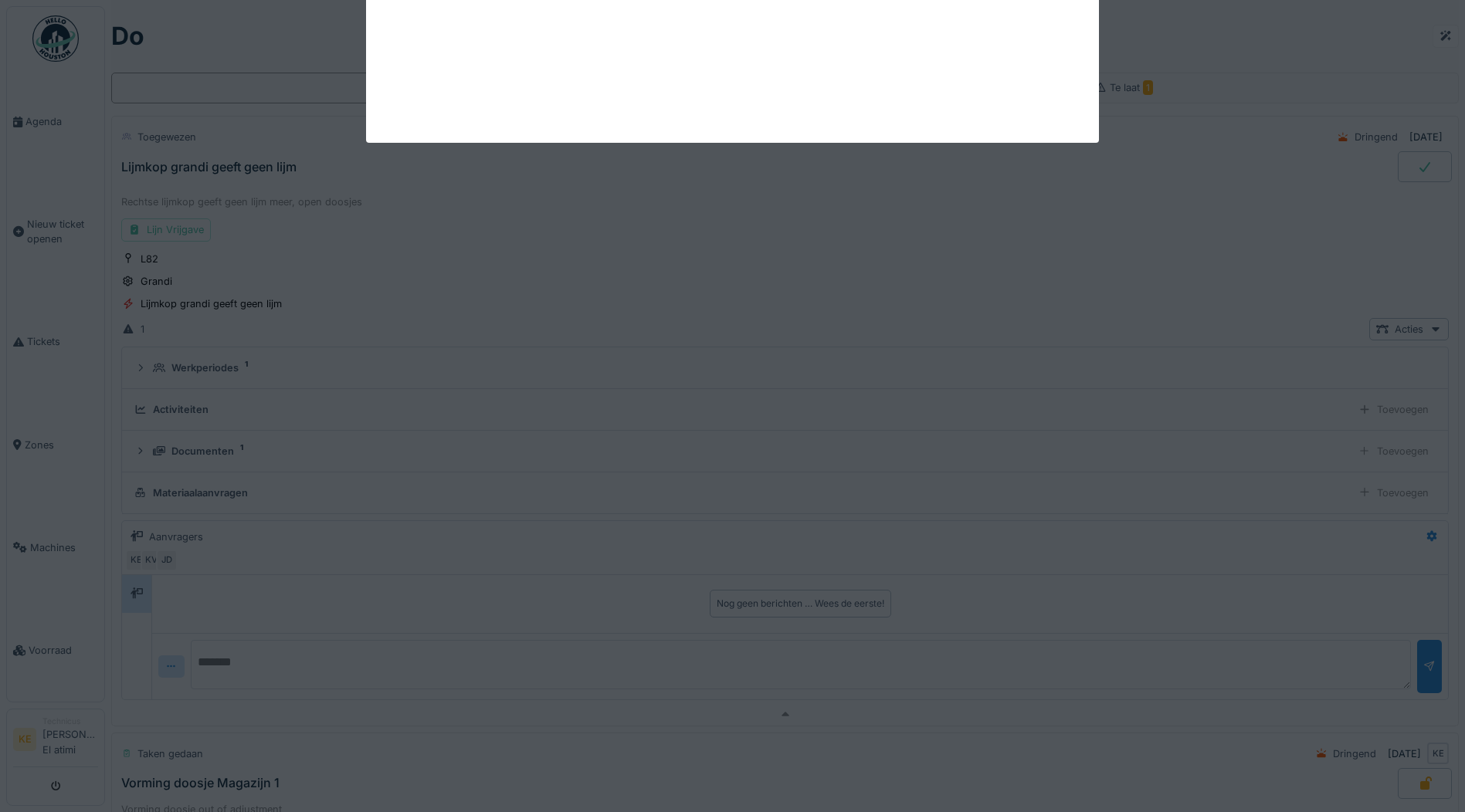
scroll to position [54, 0]
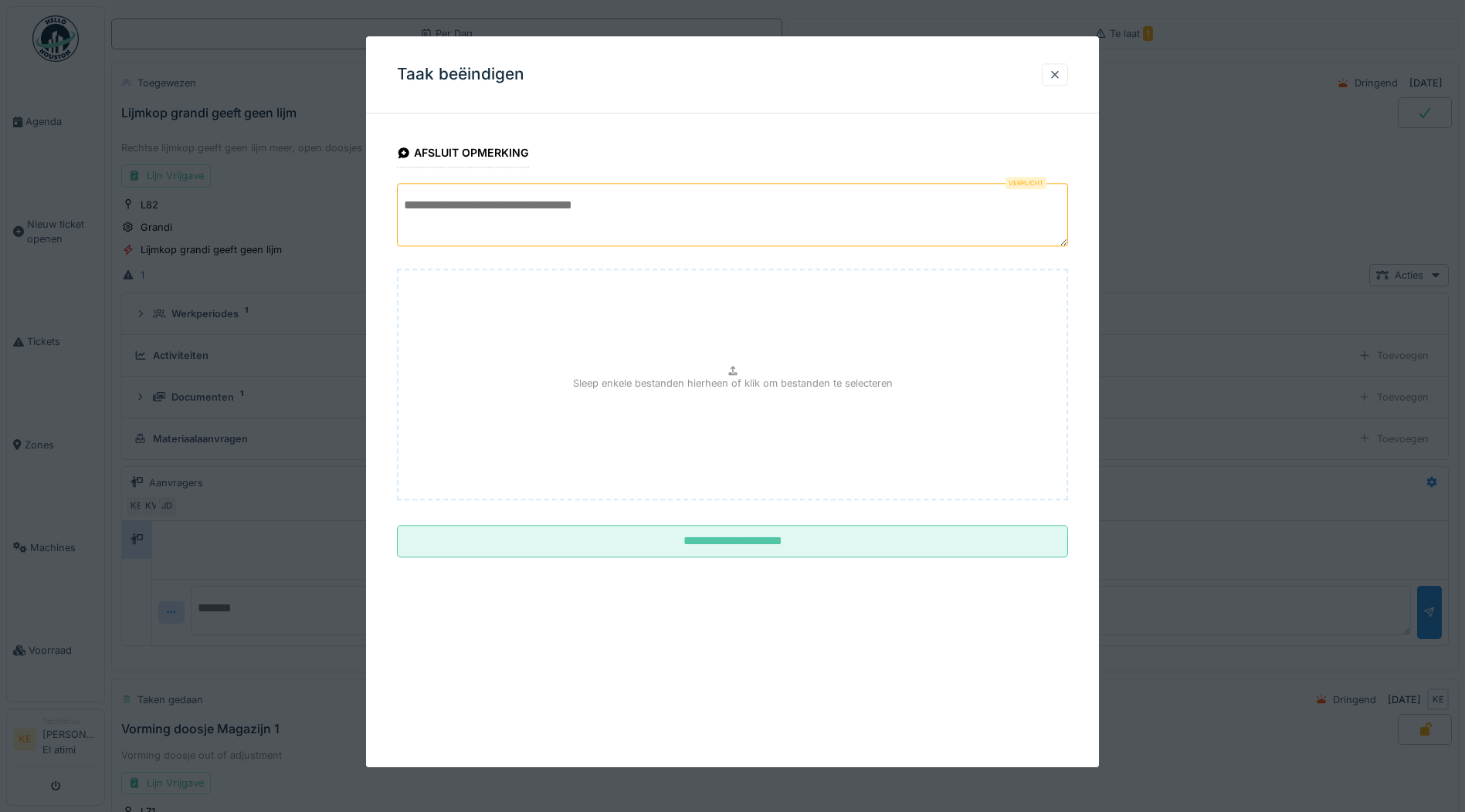
click at [523, 231] on textarea at bounding box center [732, 215] width 671 height 63
click at [516, 204] on textarea "**********" at bounding box center [732, 215] width 671 height 63
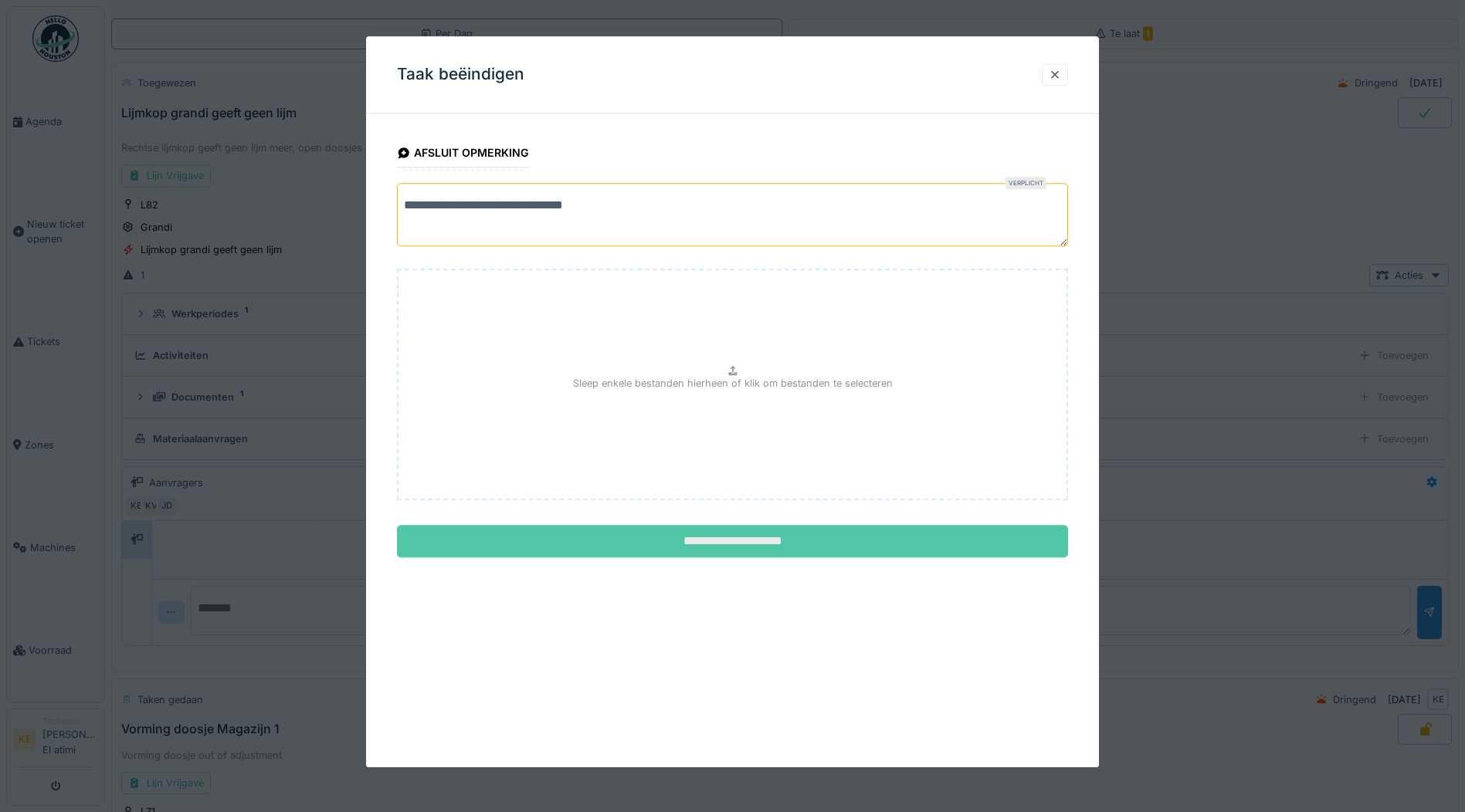
type textarea "**********"
click at [759, 539] on input "**********" at bounding box center [732, 541] width 671 height 32
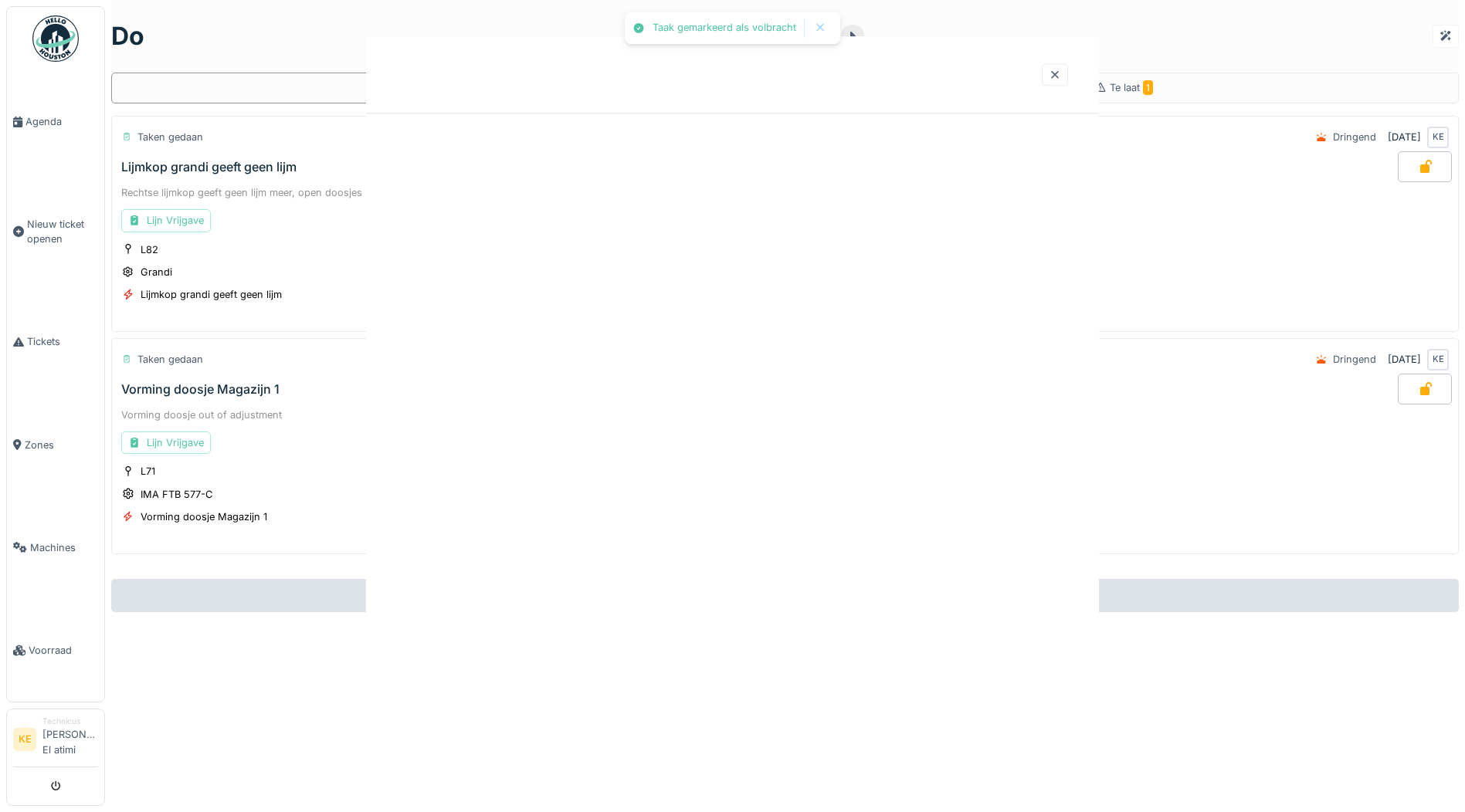
scroll to position [0, 0]
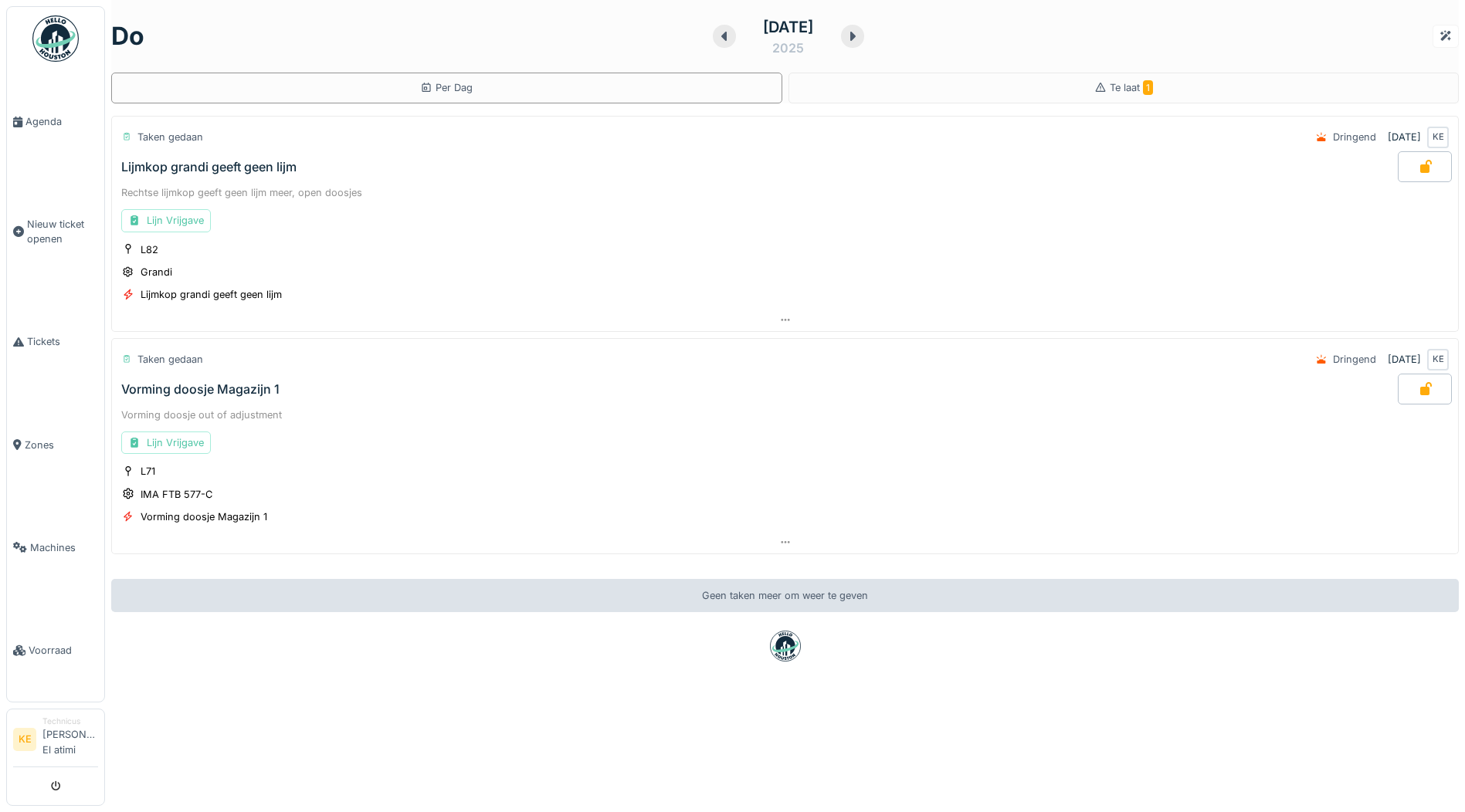
click at [59, 25] on img at bounding box center [55, 39] width 47 height 47
